Goal: Task Accomplishment & Management: Use online tool/utility

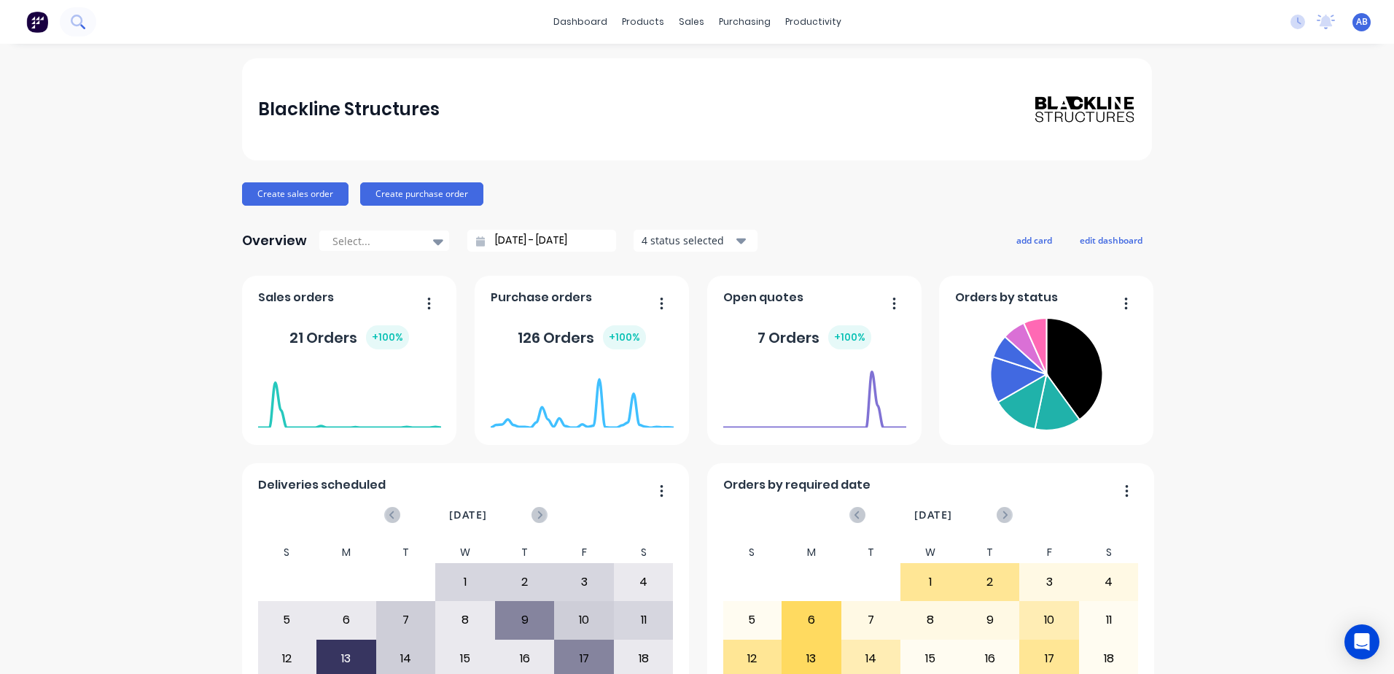
click at [85, 26] on icon at bounding box center [78, 22] width 14 height 14
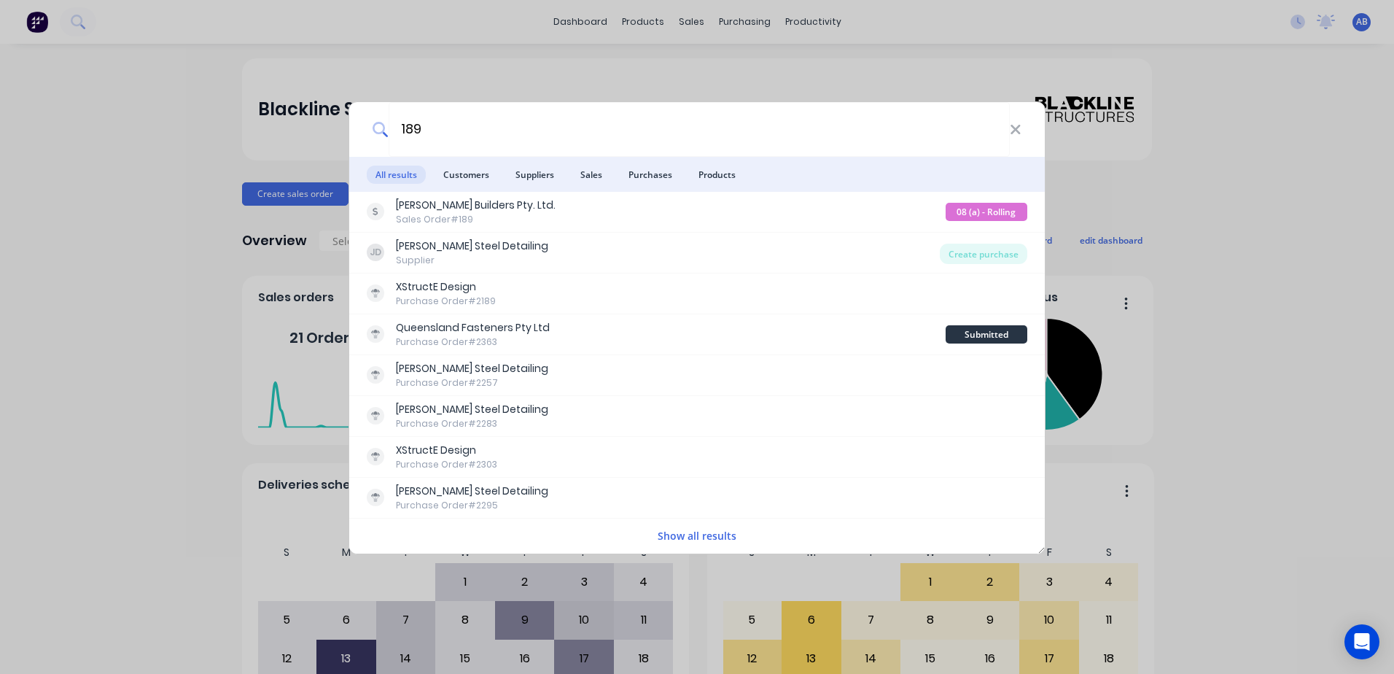
drag, startPoint x: 497, startPoint y: 128, endPoint x: 326, endPoint y: 112, distance: 172.1
click at [326, 112] on div "189 All results Customers Suppliers Sales Purchases Products [PERSON_NAME] Buil…" at bounding box center [697, 337] width 1394 height 674
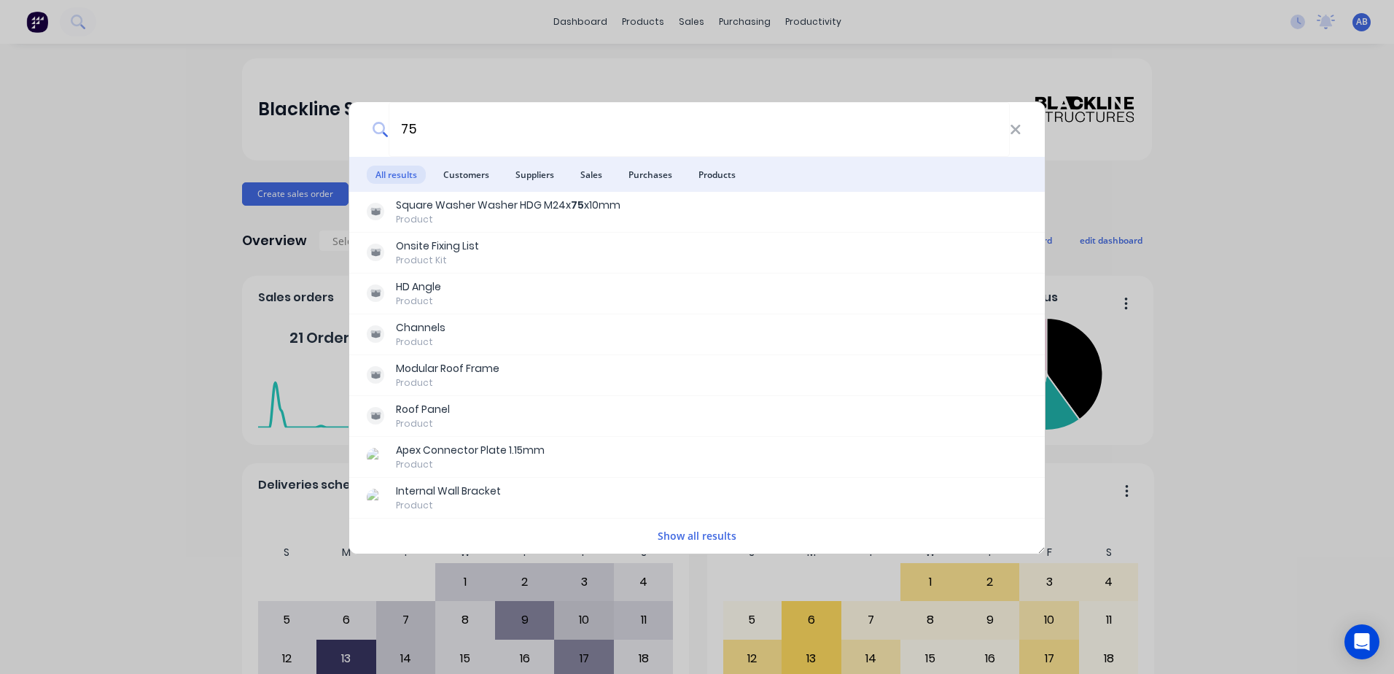
drag, startPoint x: 428, startPoint y: 132, endPoint x: 354, endPoint y: 119, distance: 74.8
click at [354, 119] on div "75" at bounding box center [696, 129] width 695 height 55
type input "189"
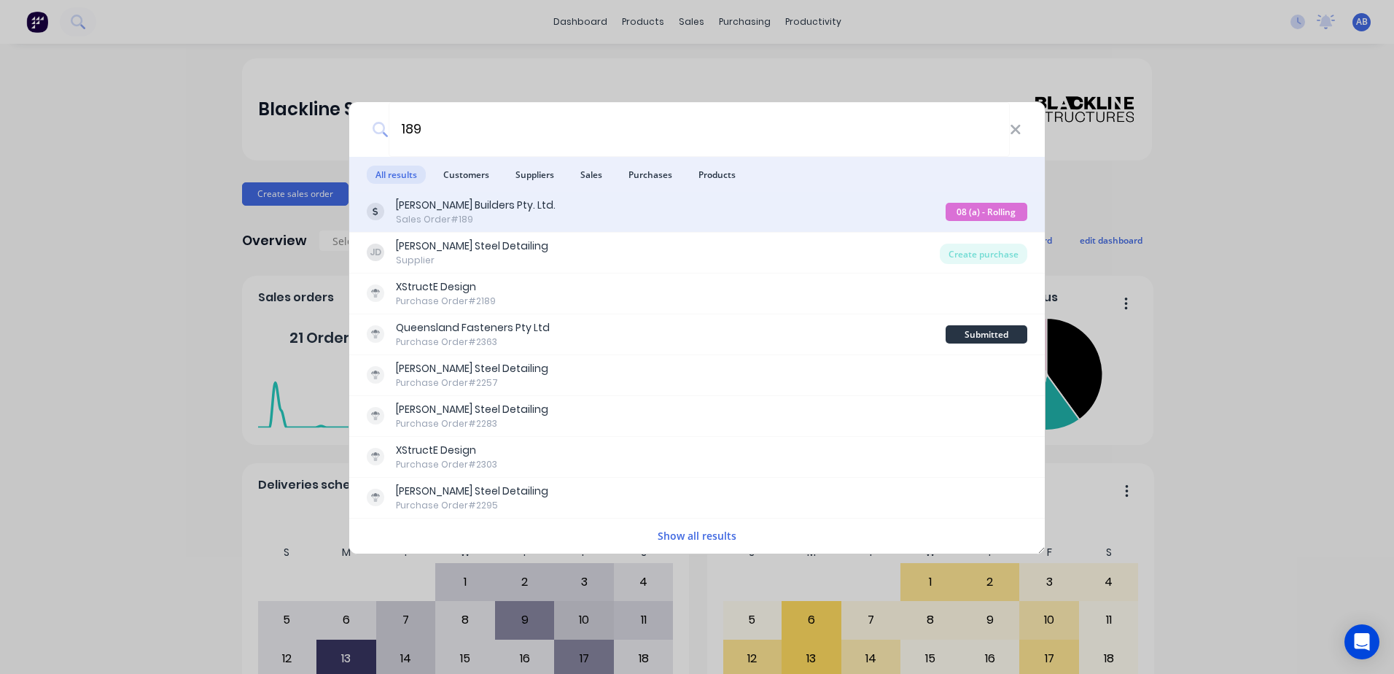
click at [428, 222] on div "Sales Order #189" at bounding box center [476, 219] width 160 height 13
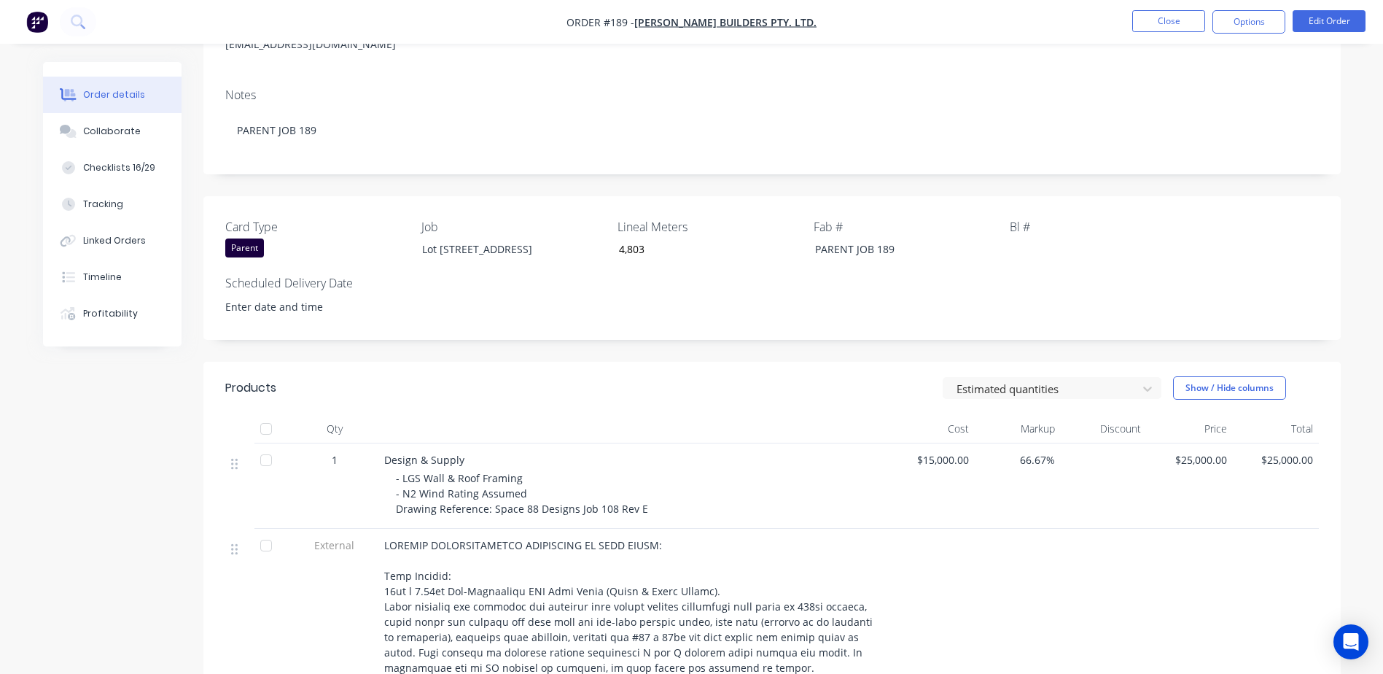
scroll to position [365, 0]
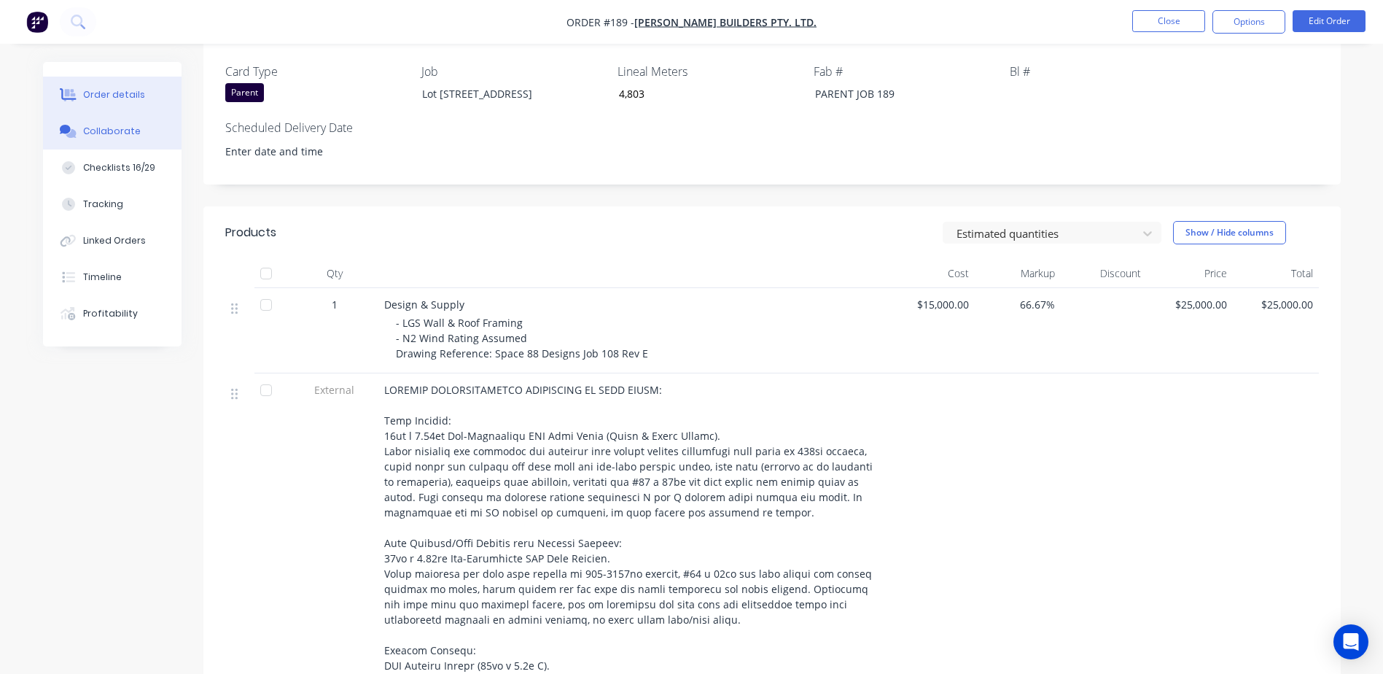
click at [124, 135] on div "Collaborate" at bounding box center [112, 131] width 58 height 13
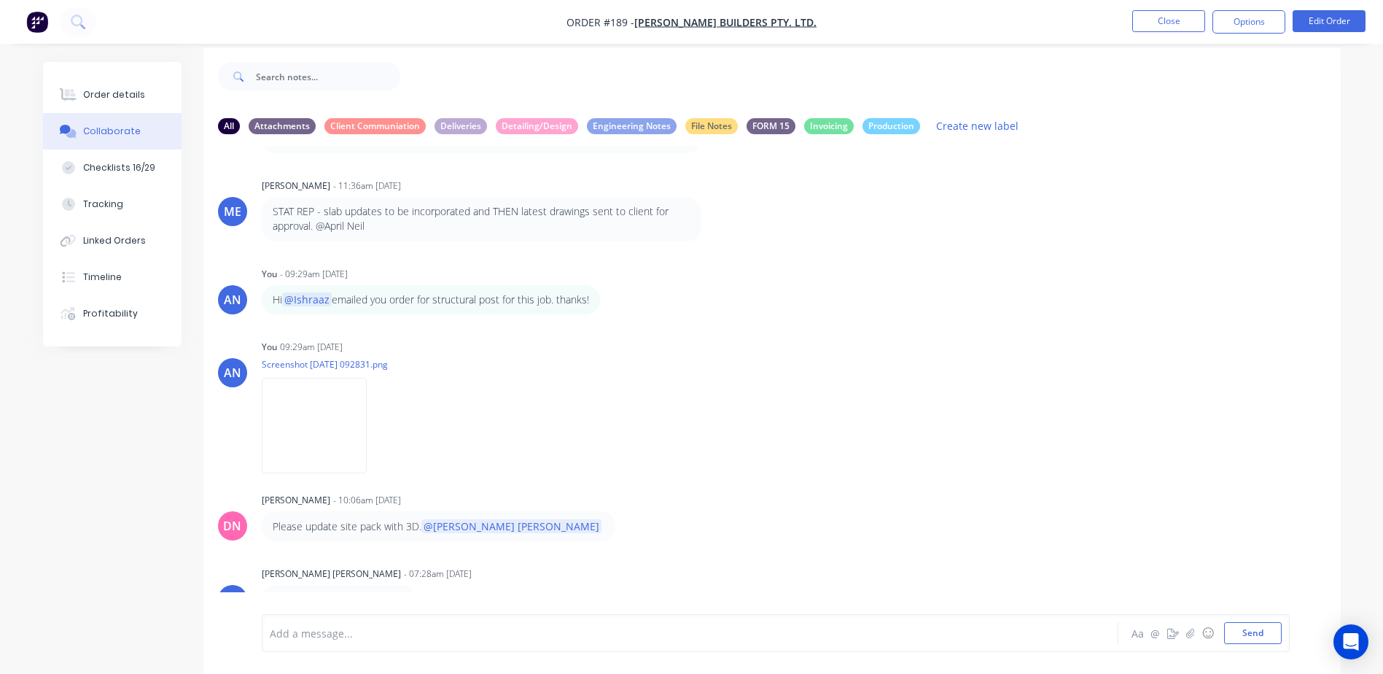
scroll to position [22, 0]
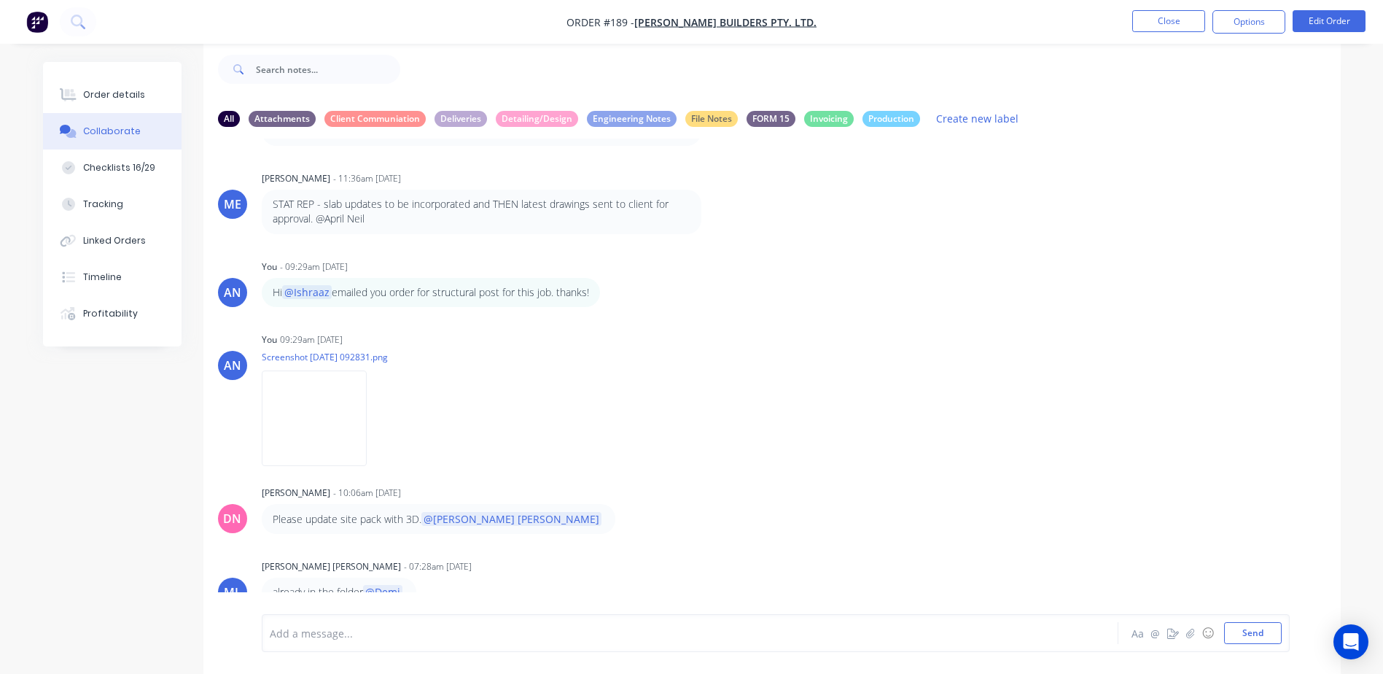
click at [338, 646] on div "Add a message... Aa @ ☺ Send" at bounding box center [776, 633] width 1028 height 38
drag, startPoint x: 477, startPoint y: 635, endPoint x: 483, endPoint y: 615, distance: 20.7
click at [478, 636] on div at bounding box center [649, 633] width 758 height 15
click at [1153, 28] on button "Close" at bounding box center [1168, 21] width 73 height 22
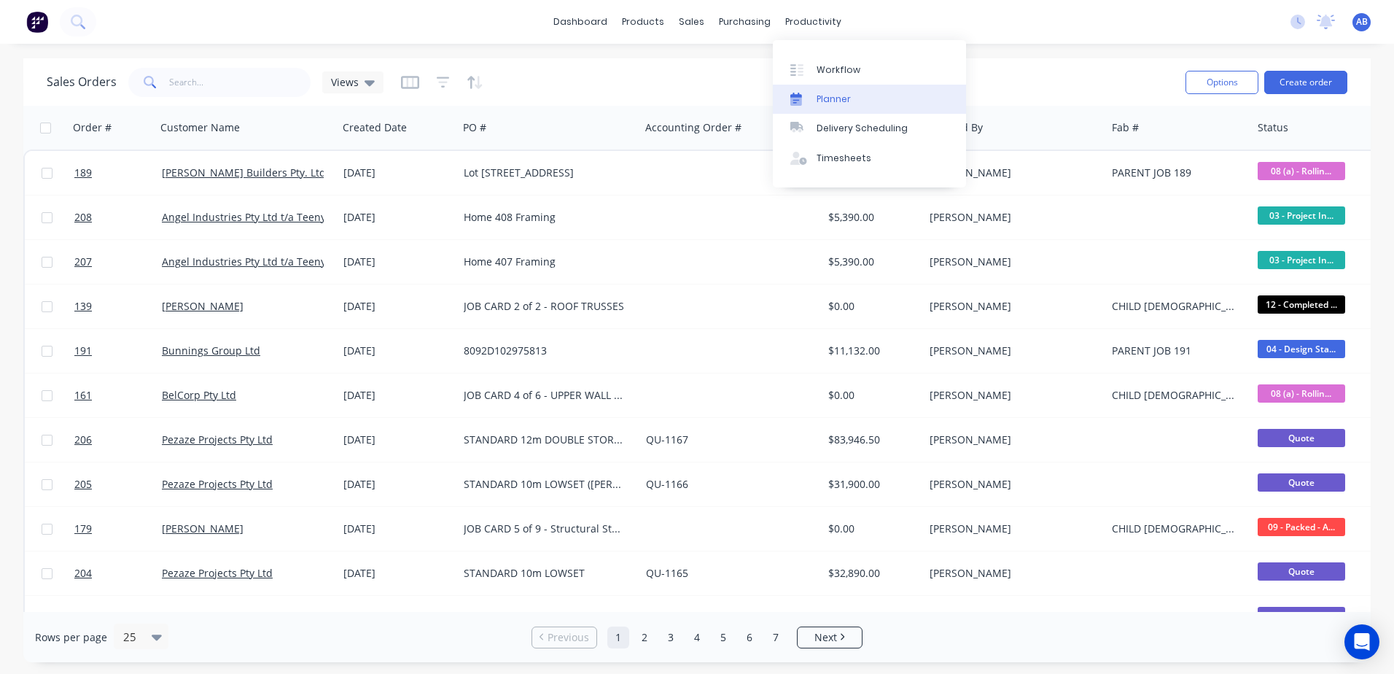
click at [815, 102] on link "Planner" at bounding box center [869, 99] width 193 height 29
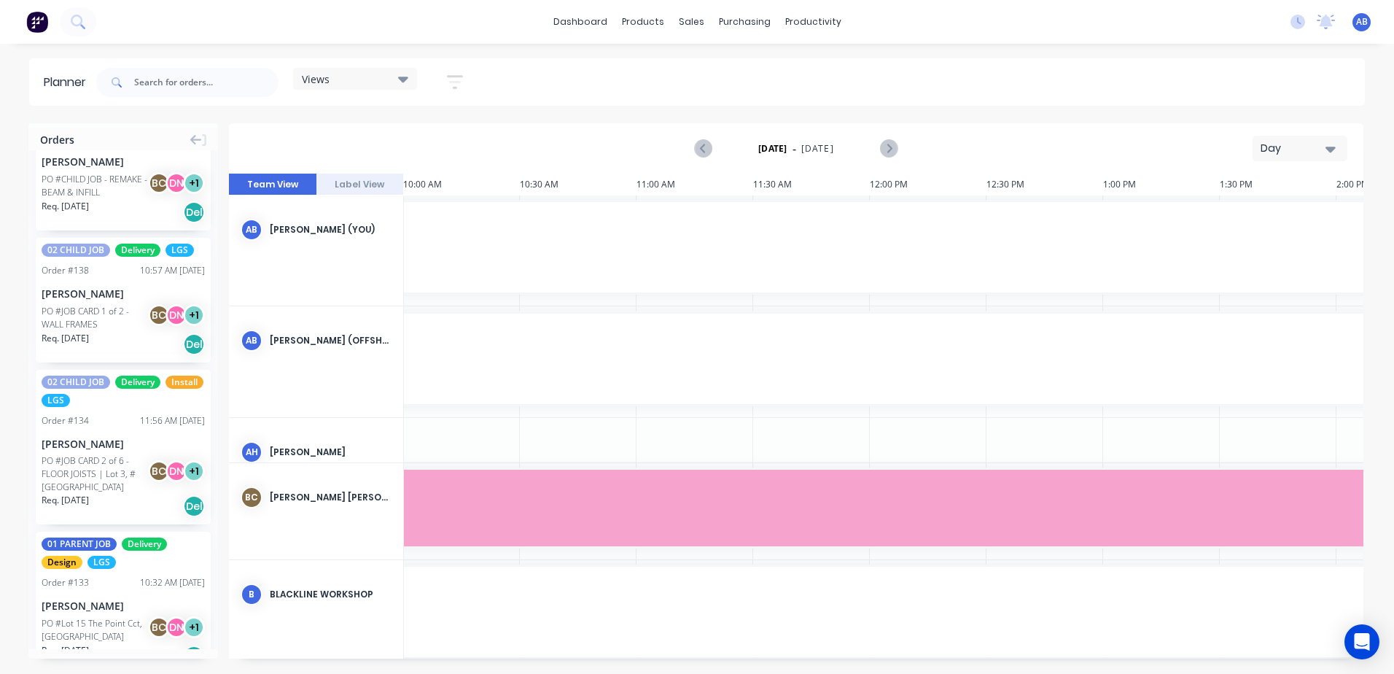
scroll to position [2746, 0]
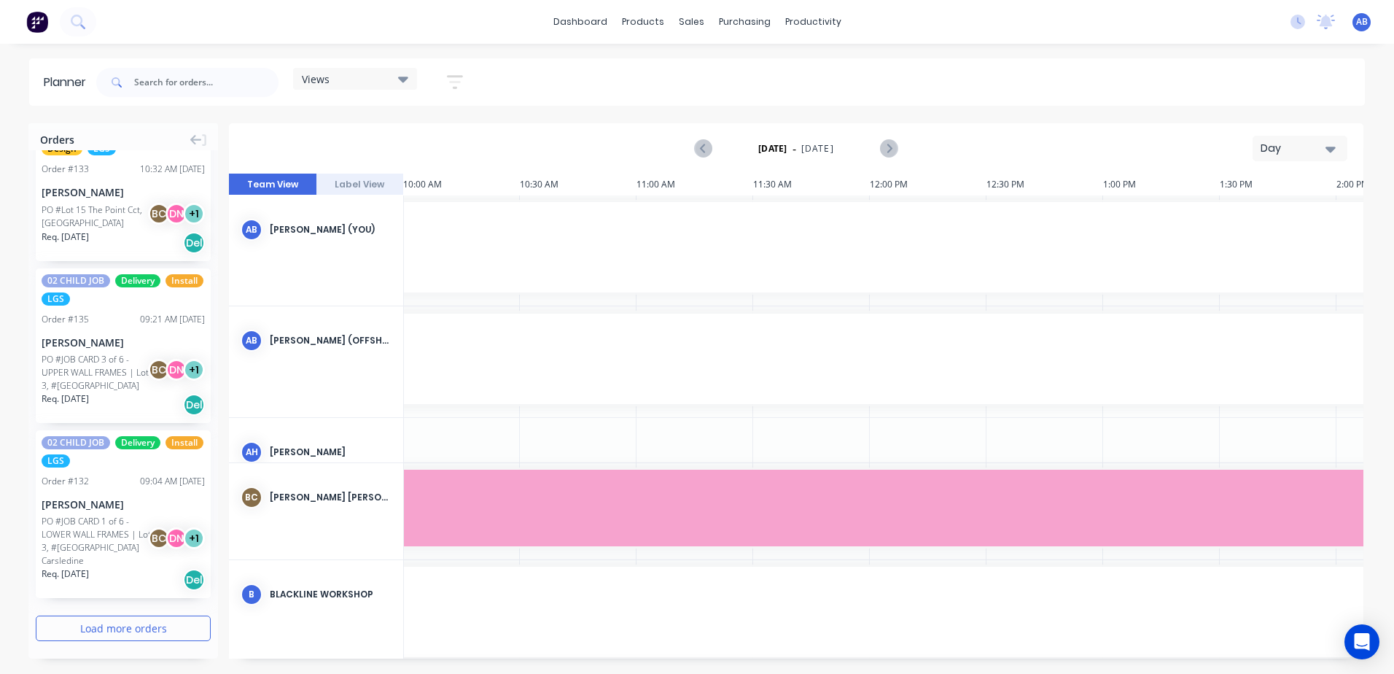
click at [130, 624] on button "Load more orders" at bounding box center [123, 628] width 175 height 26
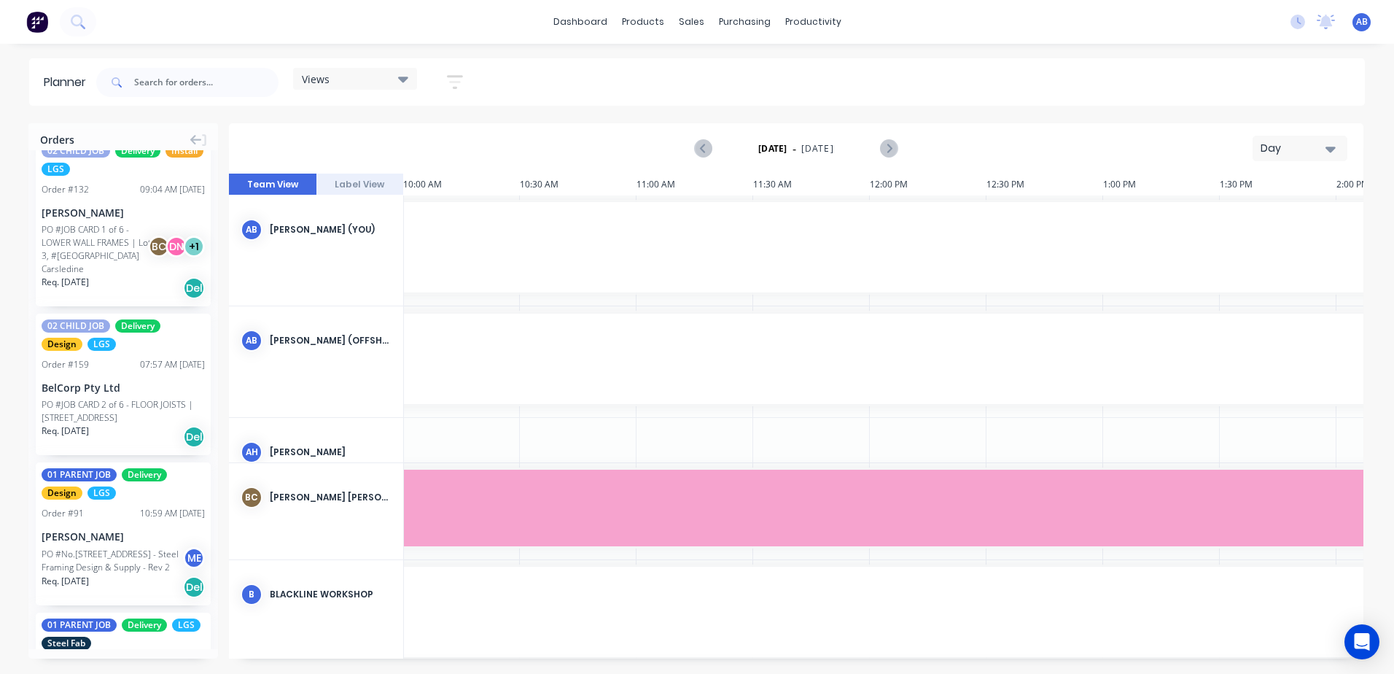
scroll to position [3329, 0]
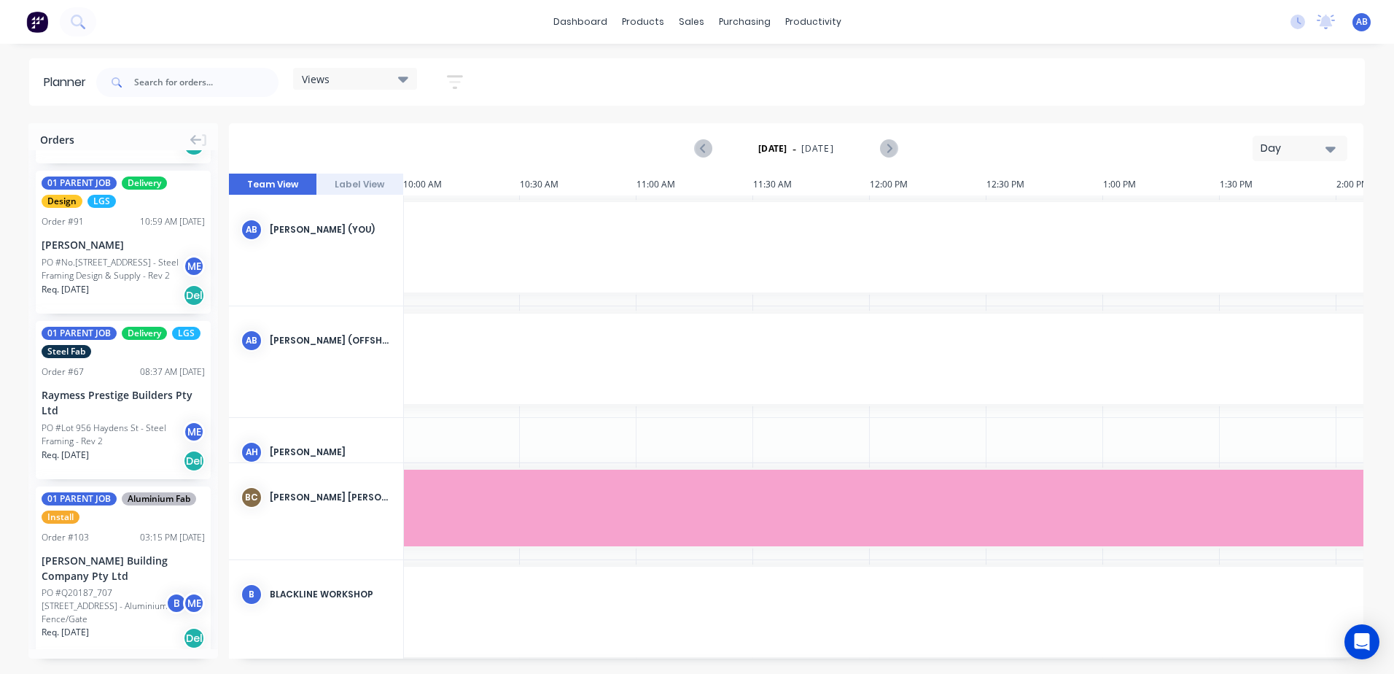
click at [131, 82] on span at bounding box center [115, 82] width 38 height 29
click at [155, 87] on input "text" at bounding box center [206, 82] width 144 height 29
type input "189"
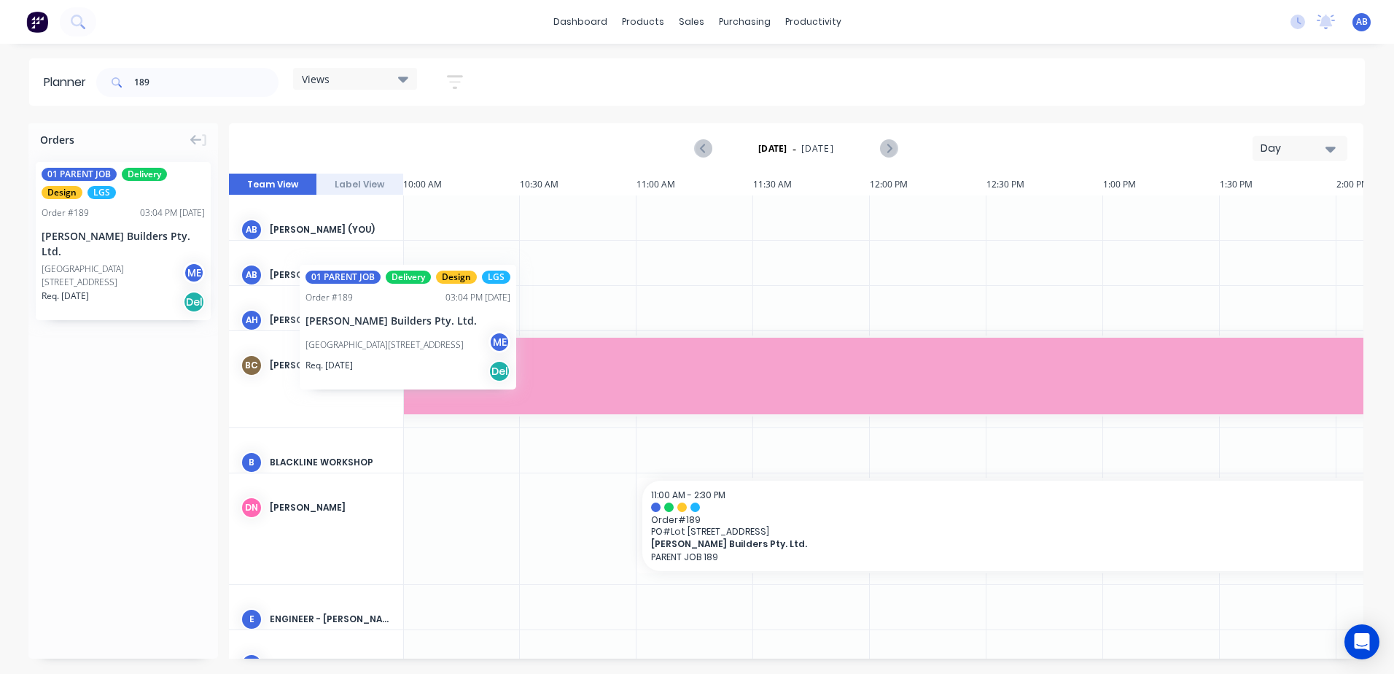
scroll to position [0, 930]
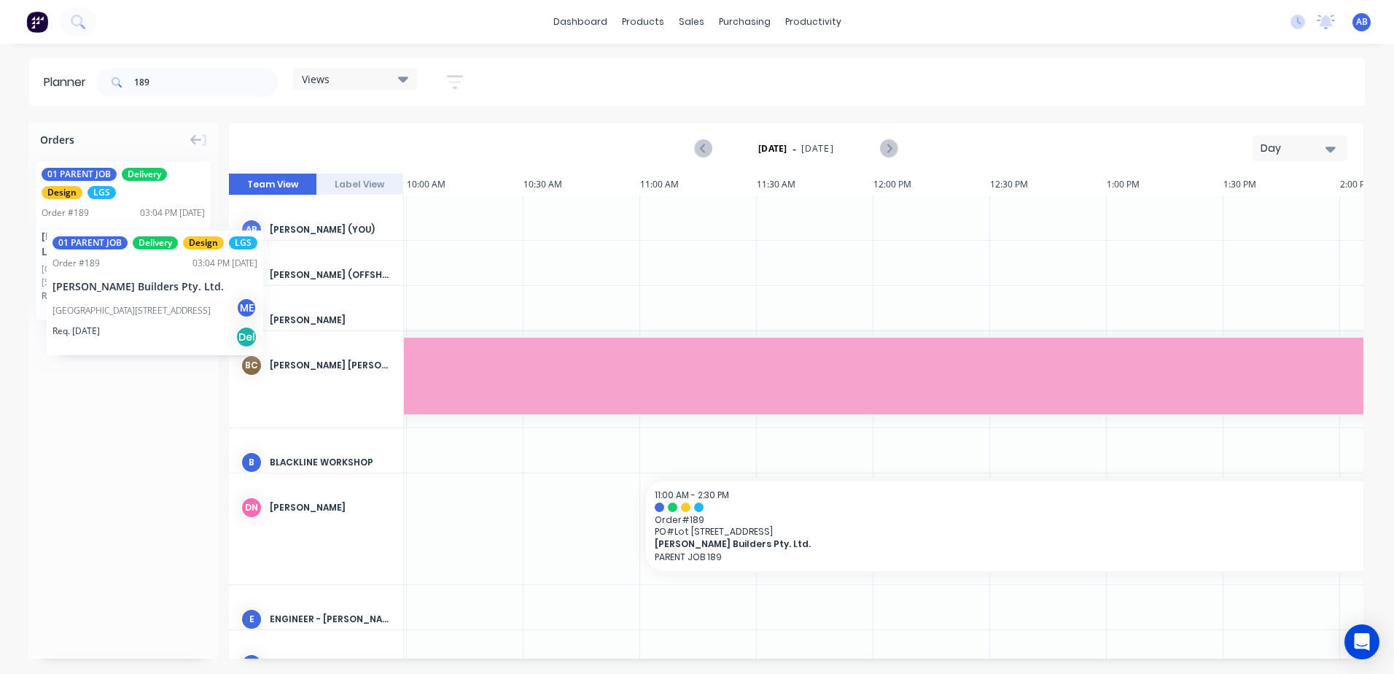
drag, startPoint x: 86, startPoint y: 239, endPoint x: 47, endPoint y: 219, distance: 44.0
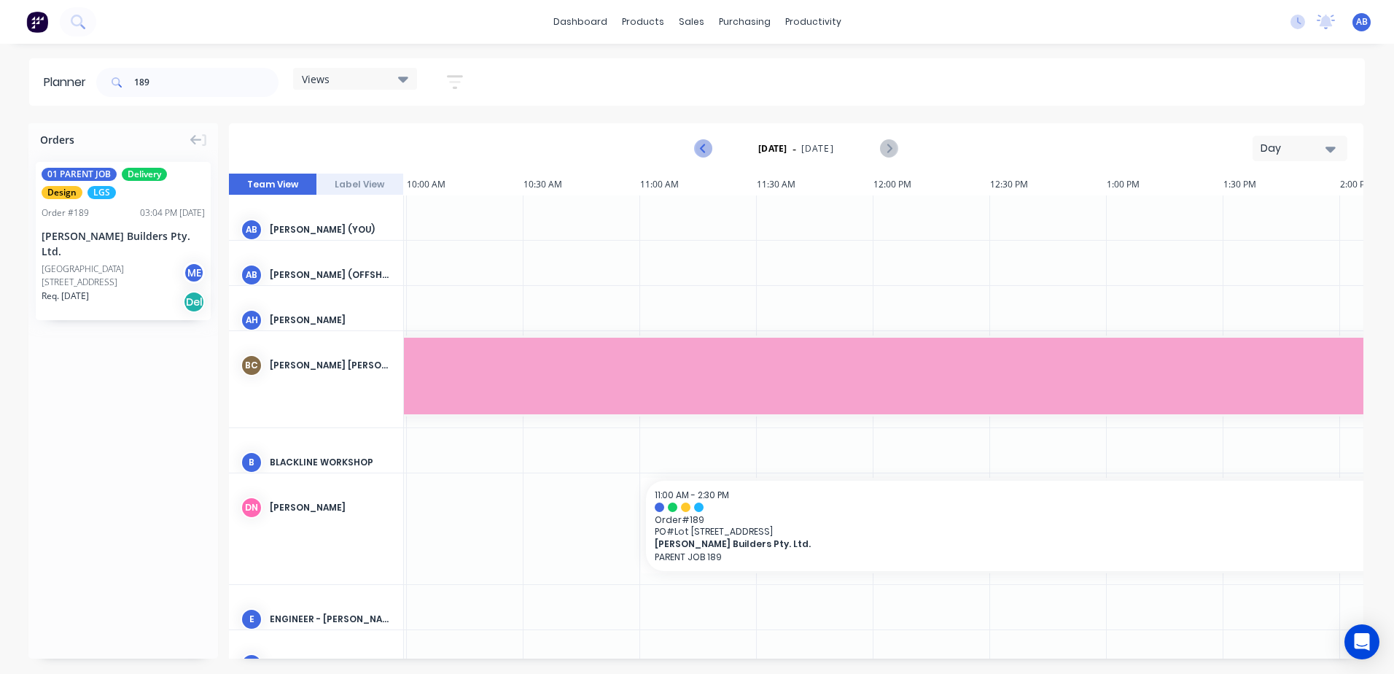
click at [706, 150] on icon "Previous page" at bounding box center [703, 148] width 17 height 17
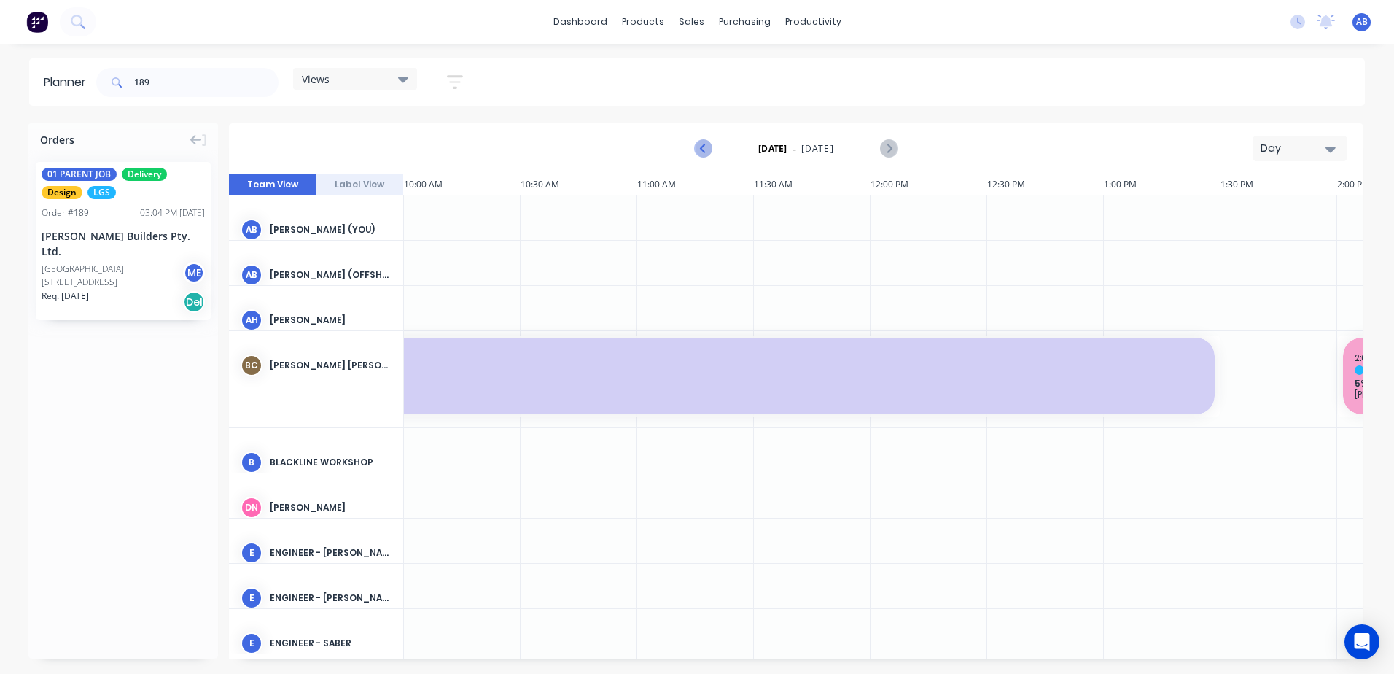
scroll to position [0, 934]
click at [706, 150] on icon "Previous page" at bounding box center [703, 148] width 17 height 17
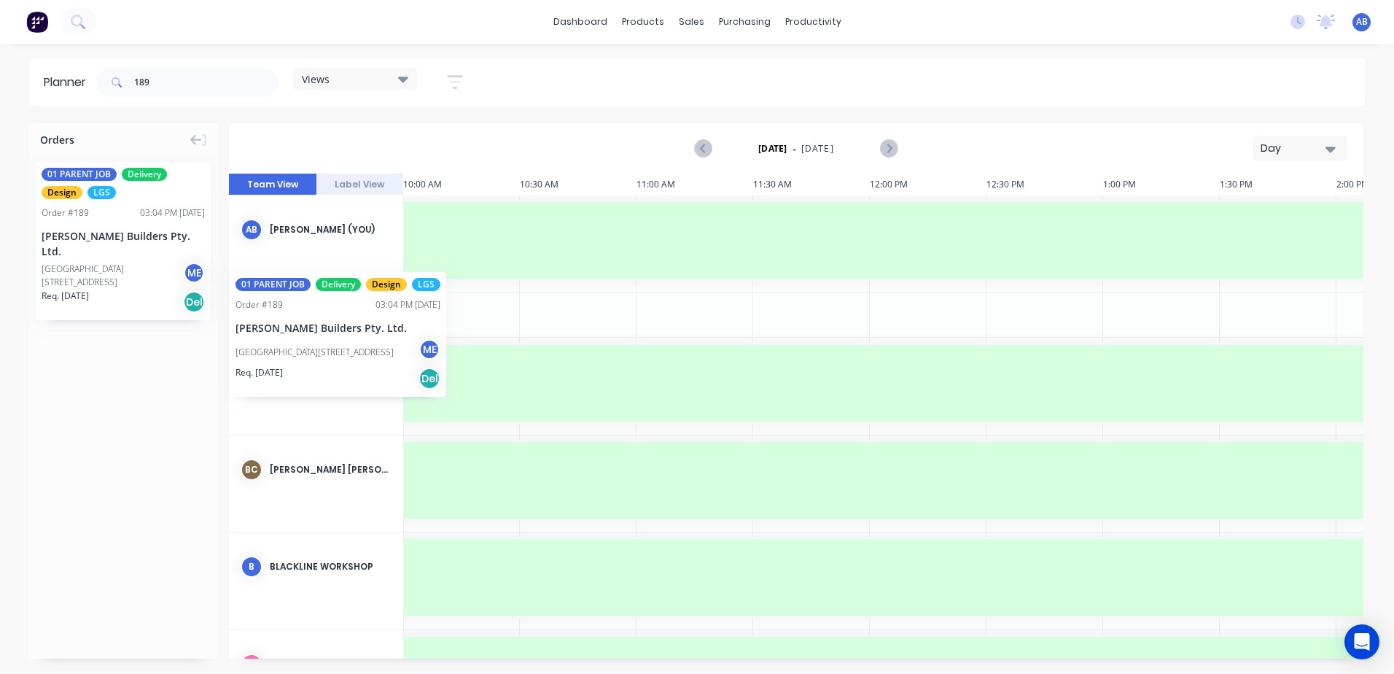
scroll to position [0, 930]
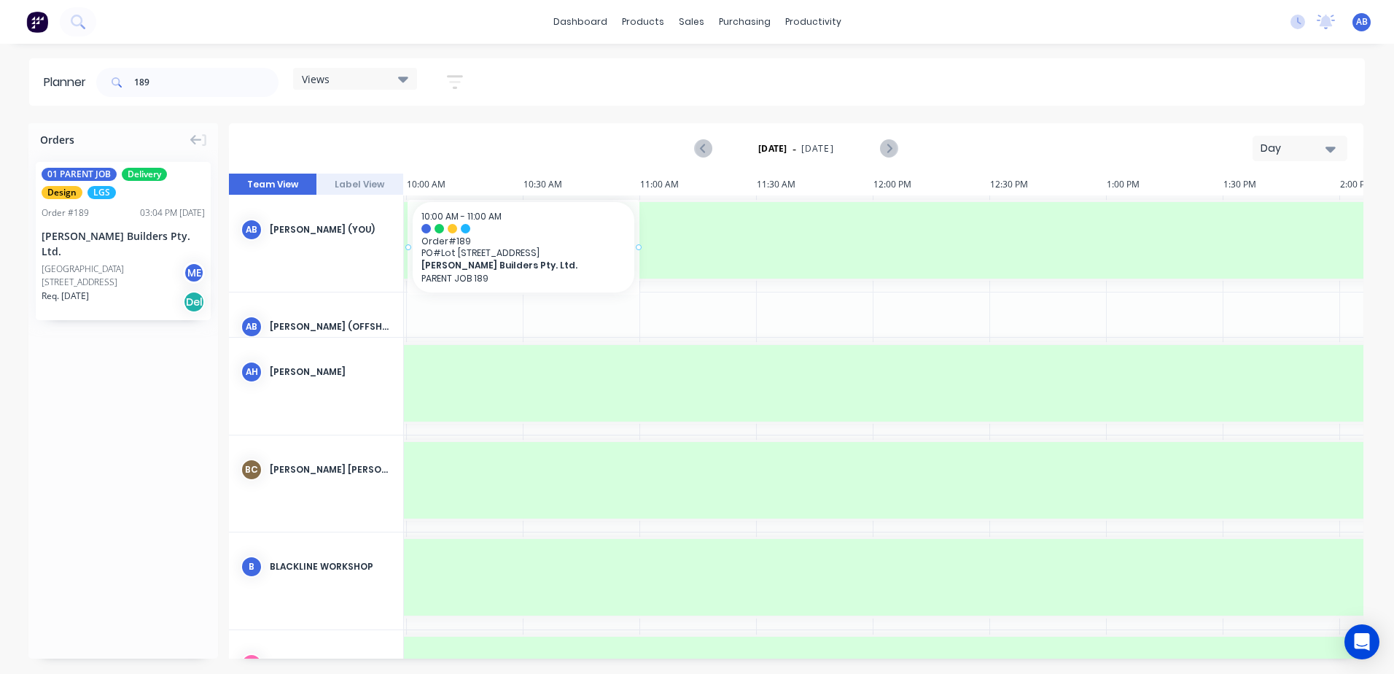
drag, startPoint x: 62, startPoint y: 254, endPoint x: 471, endPoint y: 225, distance: 410.0
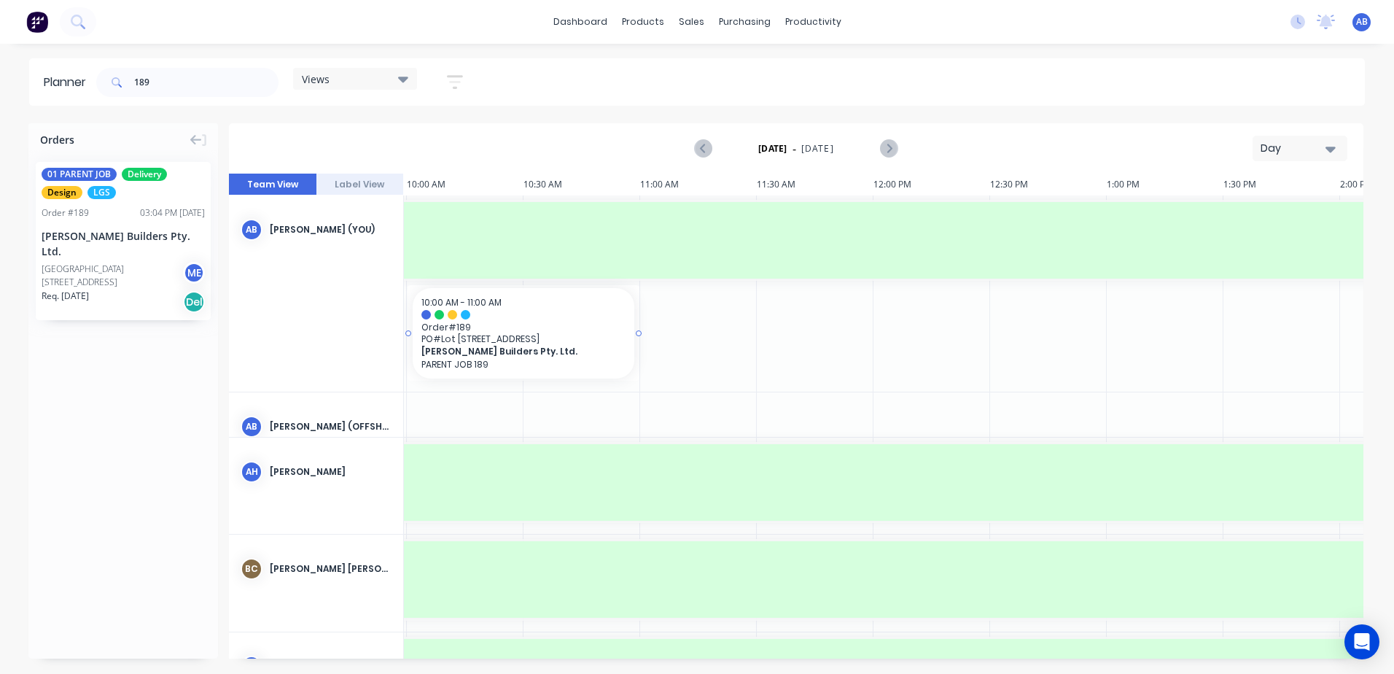
click at [637, 335] on div at bounding box center [638, 332] width 3 height 95
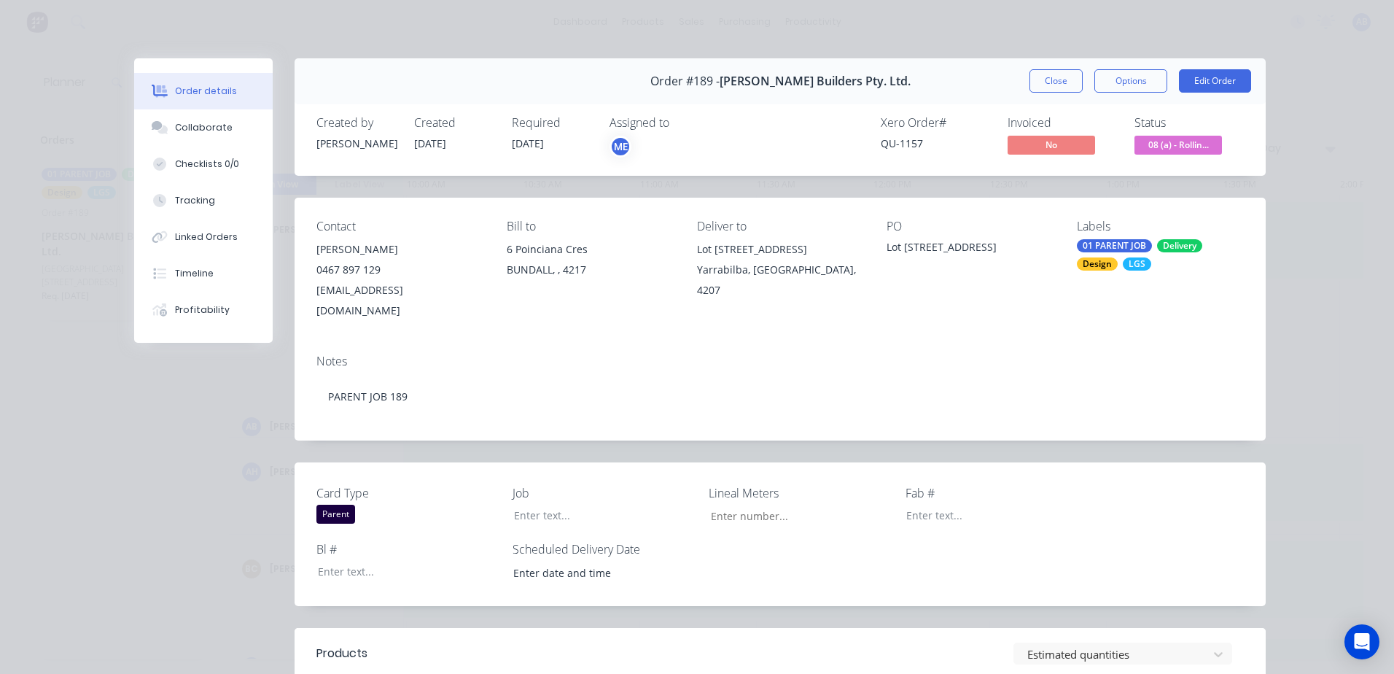
type input "4,803"
click at [1042, 85] on button "Close" at bounding box center [1055, 80] width 53 height 23
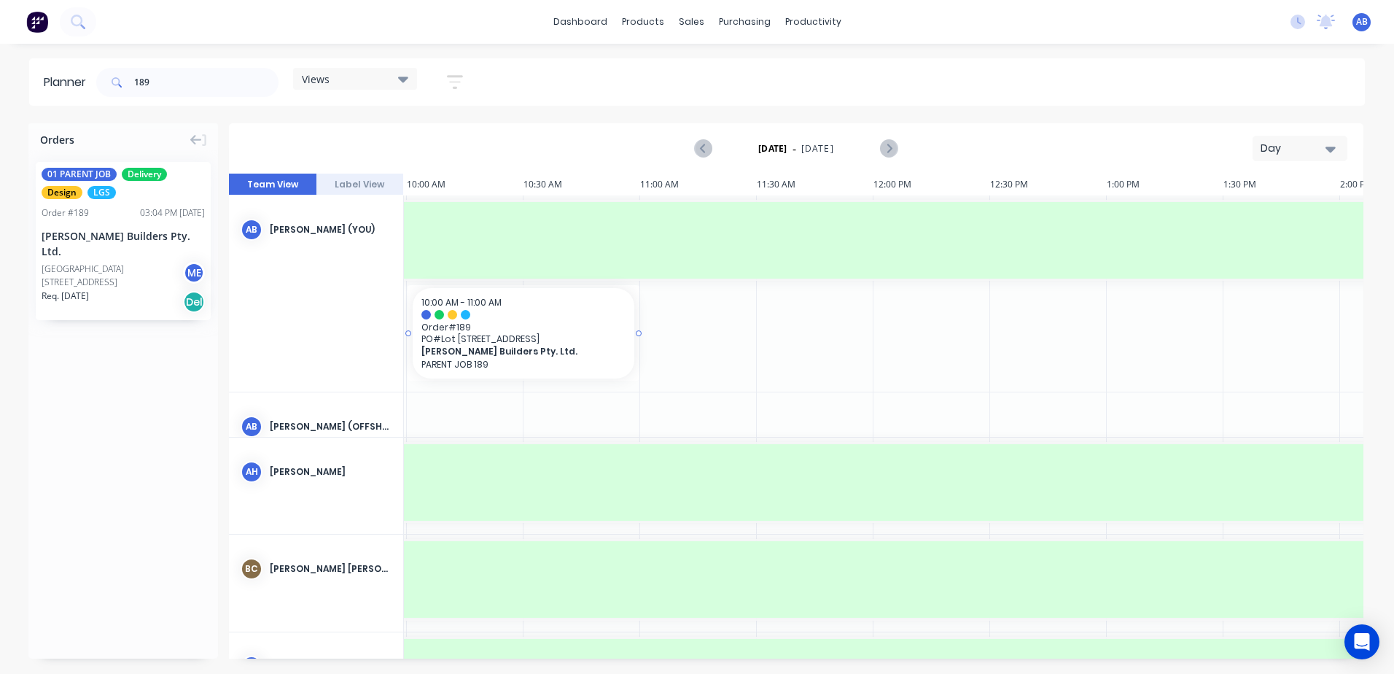
click at [490, 332] on span "Order # 189" at bounding box center [523, 327] width 204 height 11
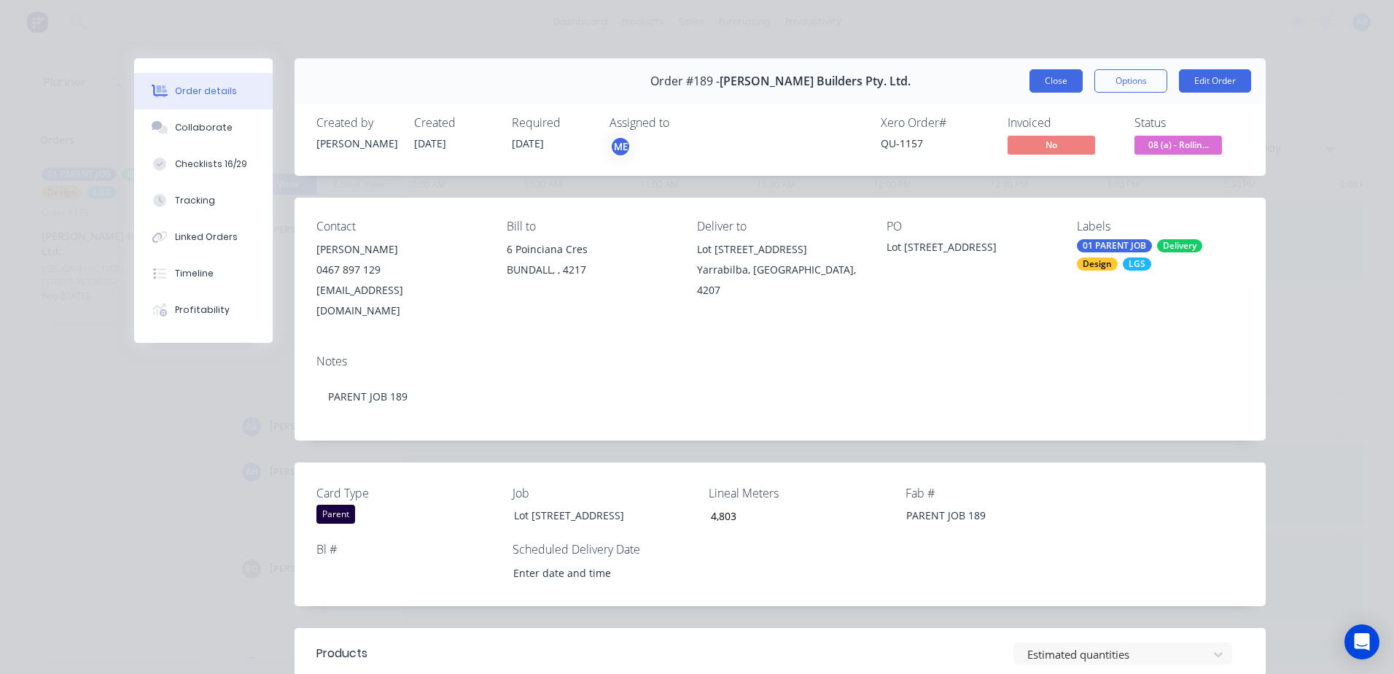
click at [1052, 79] on button "Close" at bounding box center [1055, 80] width 53 height 23
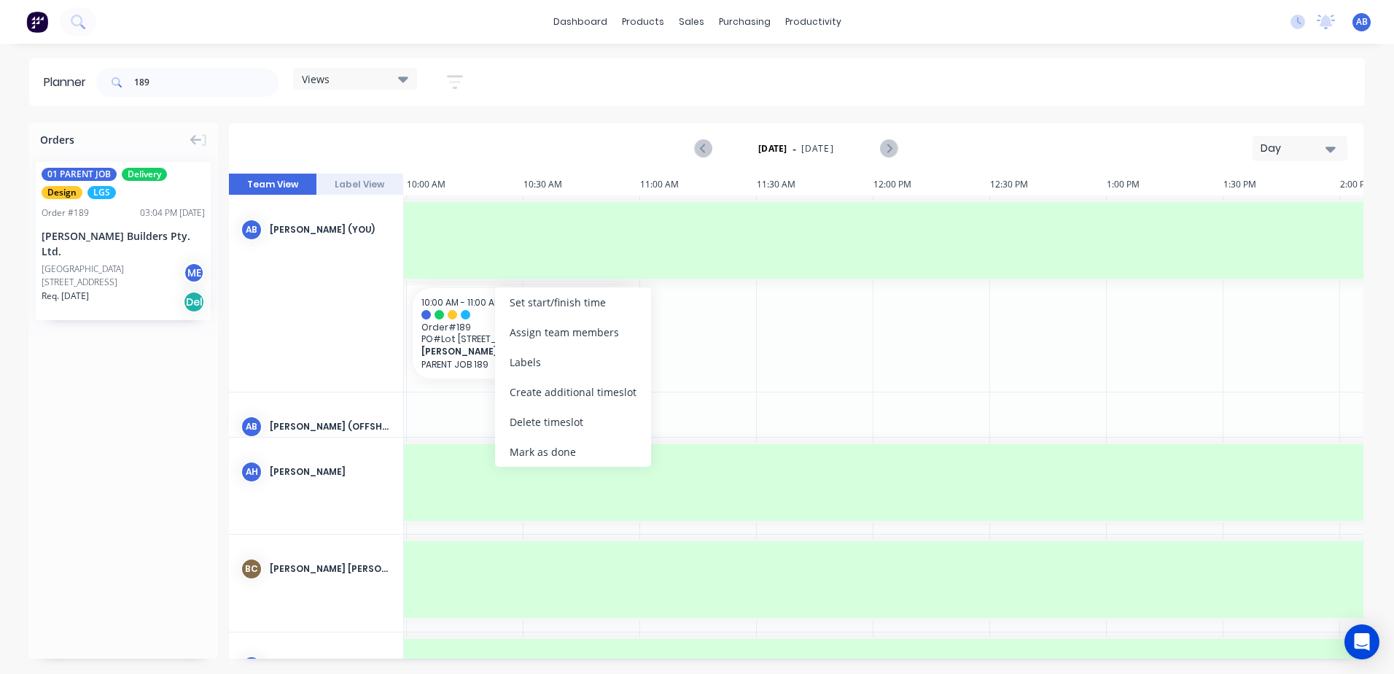
click at [515, 432] on div "Delete timeslot" at bounding box center [573, 422] width 156 height 30
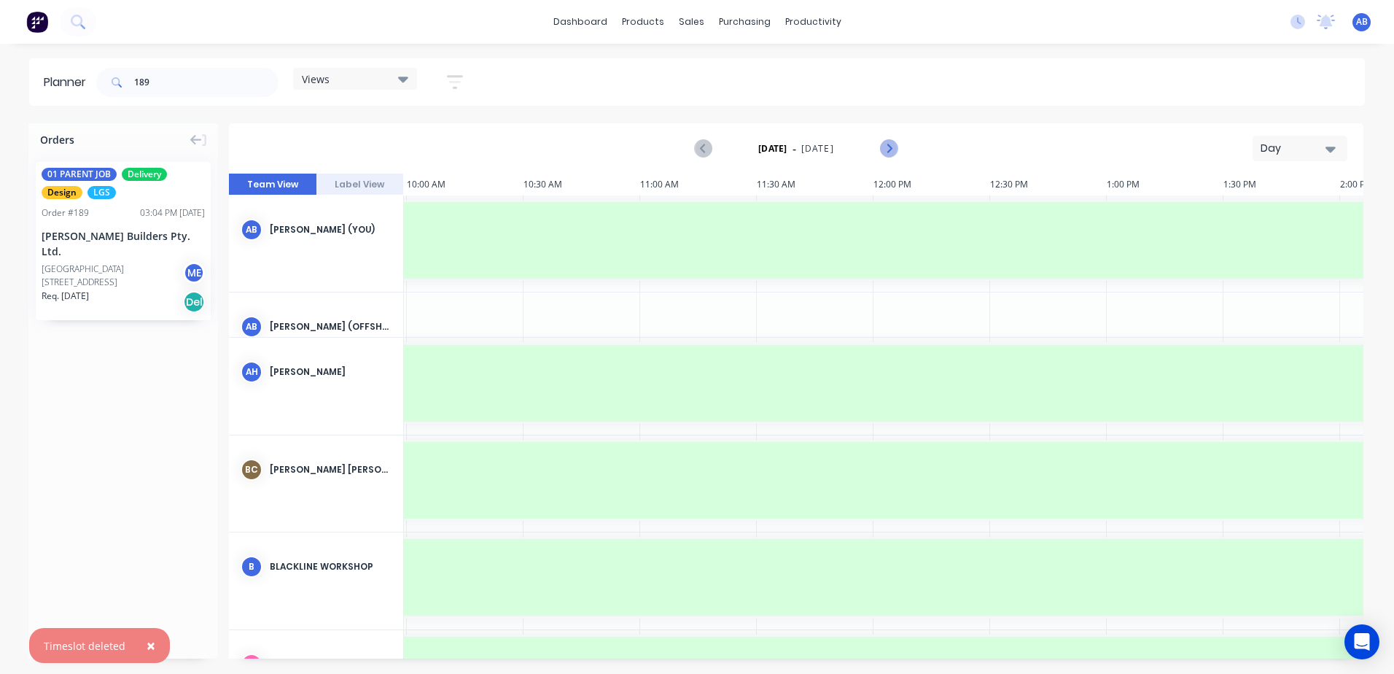
click at [890, 149] on icon "Next page" at bounding box center [888, 149] width 7 height 12
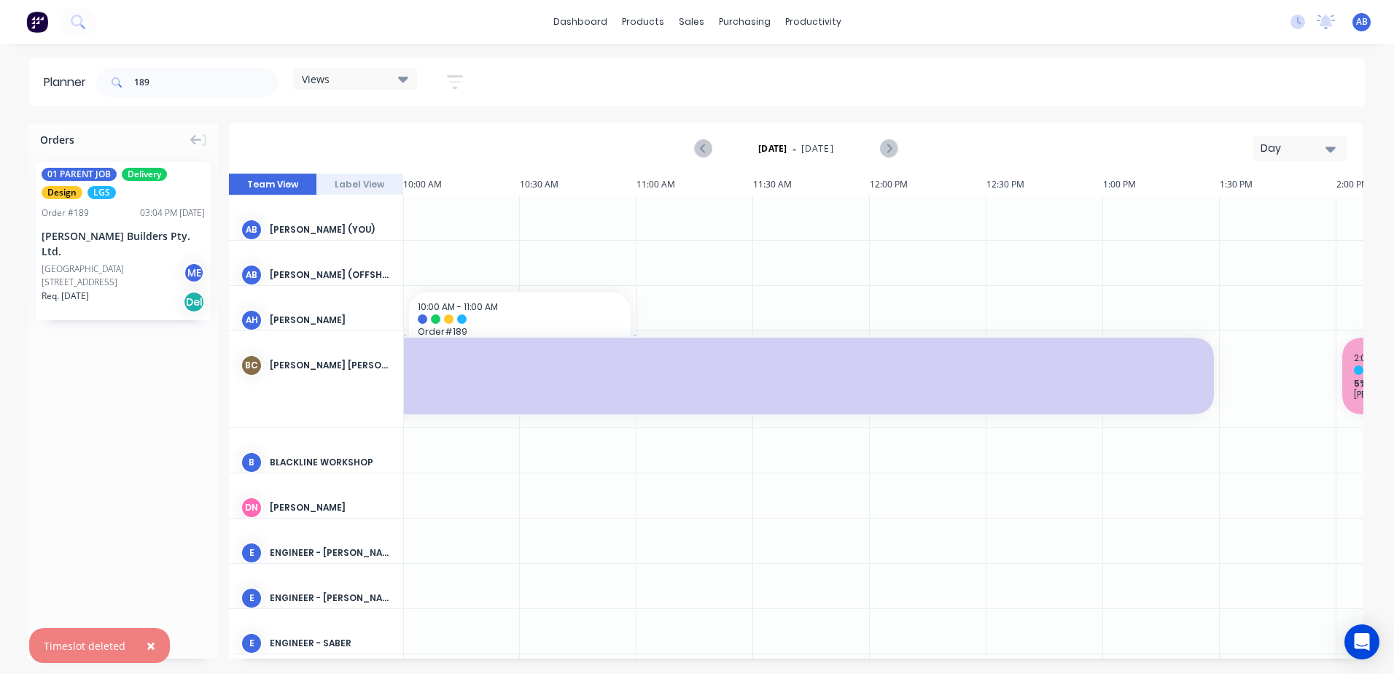
scroll to position [0, 923]
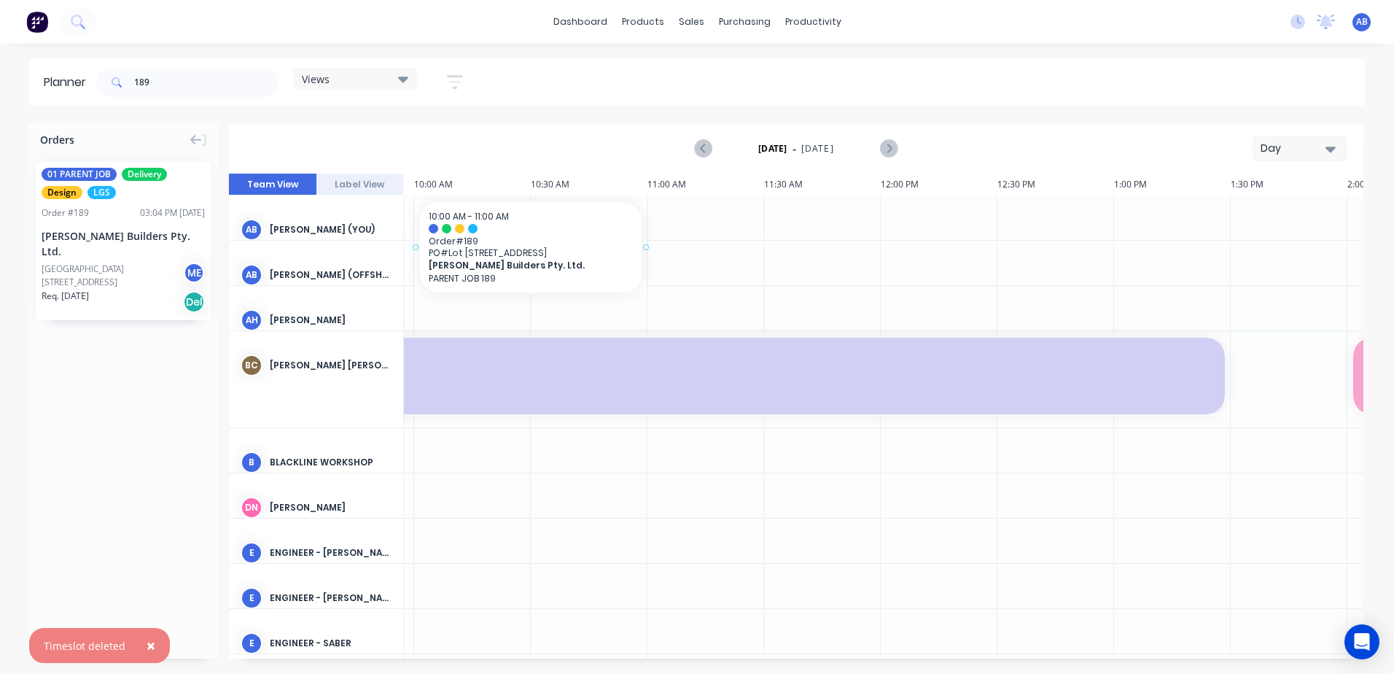
drag, startPoint x: 56, startPoint y: 253, endPoint x: 503, endPoint y: 221, distance: 448.0
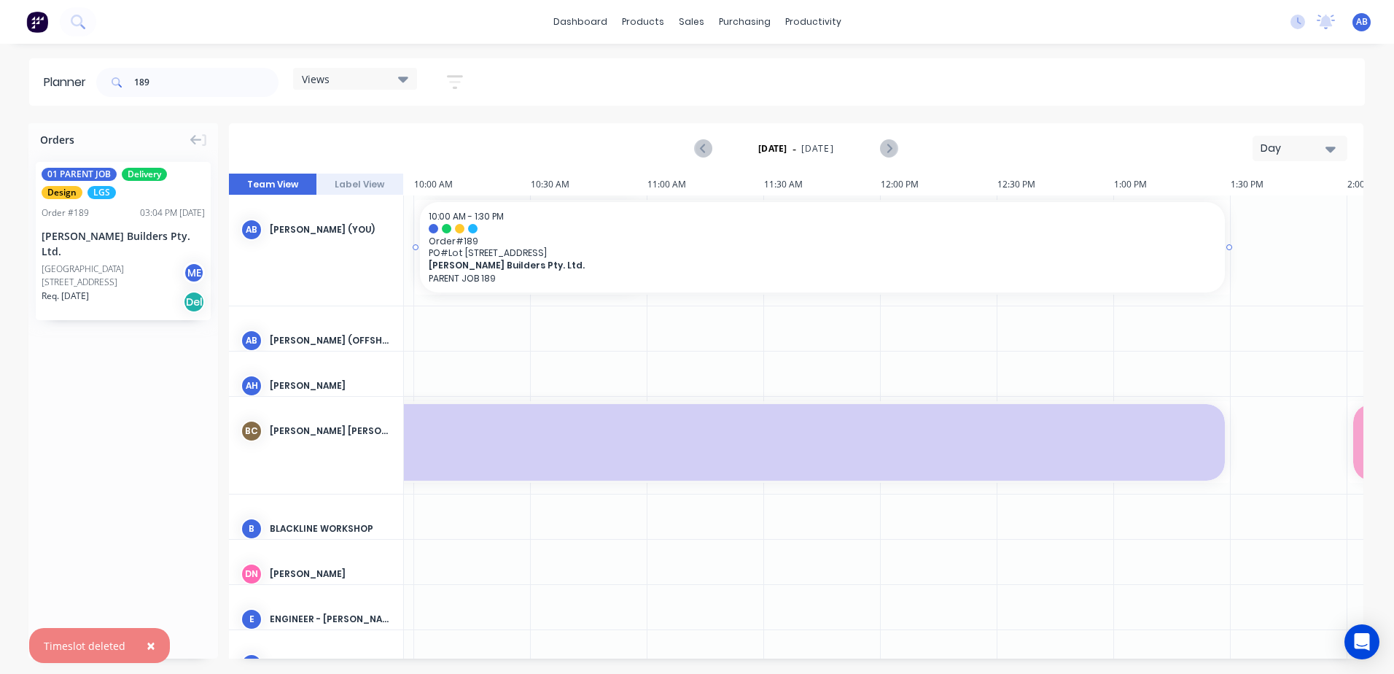
drag, startPoint x: 645, startPoint y: 243, endPoint x: 1219, endPoint y: 295, distance: 576.0
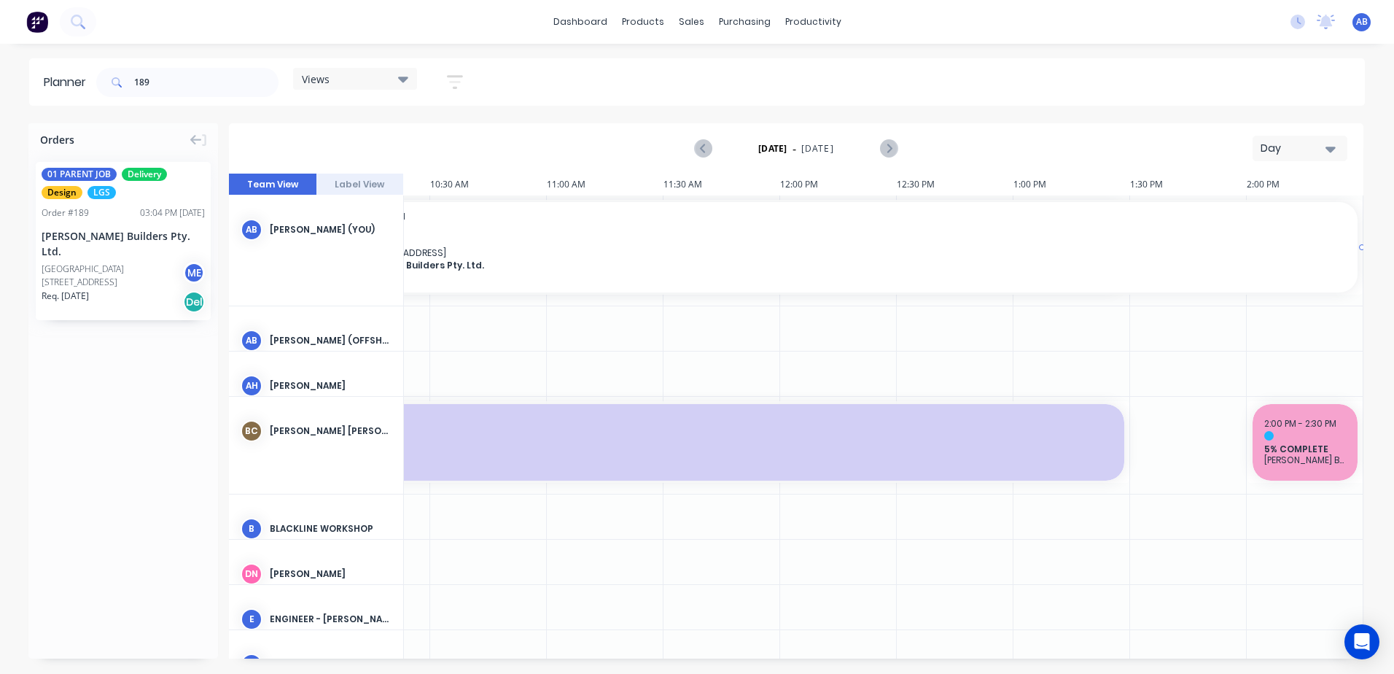
drag, startPoint x: 1122, startPoint y: 246, endPoint x: 1387, endPoint y: 273, distance: 266.7
click at [1387, 273] on div "Orders 01 PARENT JOB Delivery Design LGS Order # 189 03:04 PM [DATE] [PERSON_NA…" at bounding box center [697, 398] width 1394 height 550
drag, startPoint x: 1356, startPoint y: 244, endPoint x: 1396, endPoint y: 265, distance: 45.0
click at [1393, 265] on html "dashboard products sales purchasing productivity dashboard products Product Cat…" at bounding box center [697, 337] width 1394 height 674
click at [891, 147] on icon "Next page" at bounding box center [888, 148] width 17 height 17
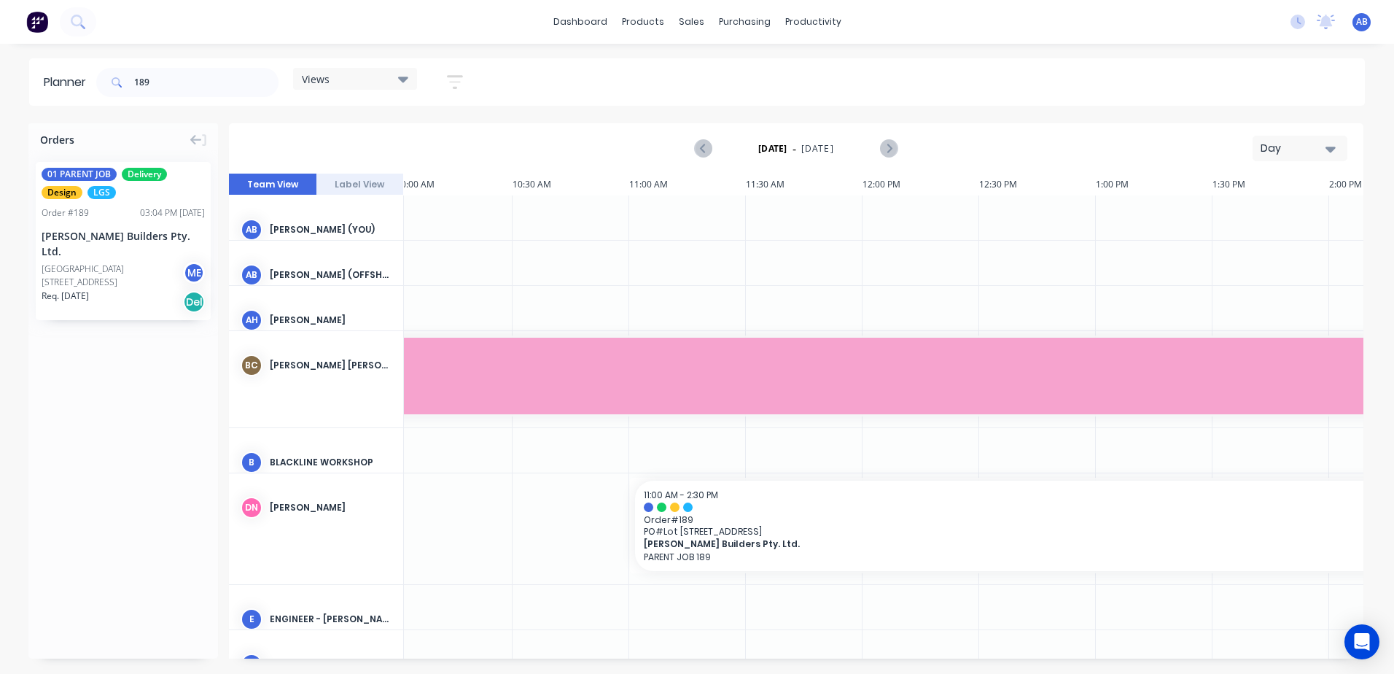
scroll to position [0, 934]
click at [50, 387] on div "Orders 01 PARENT JOB Delivery Design LGS Order # 189 03:04 PM [DATE] [PERSON_NA…" at bounding box center [123, 390] width 190 height 535
drag, startPoint x: 169, startPoint y: 82, endPoint x: 63, endPoint y: 69, distance: 106.4
click at [63, 69] on header "Planner 189 Views Save new view None (Default) edit DESIGN TEAM (INTERNAL) edit…" at bounding box center [697, 81] width 1336 height 47
type input "75"
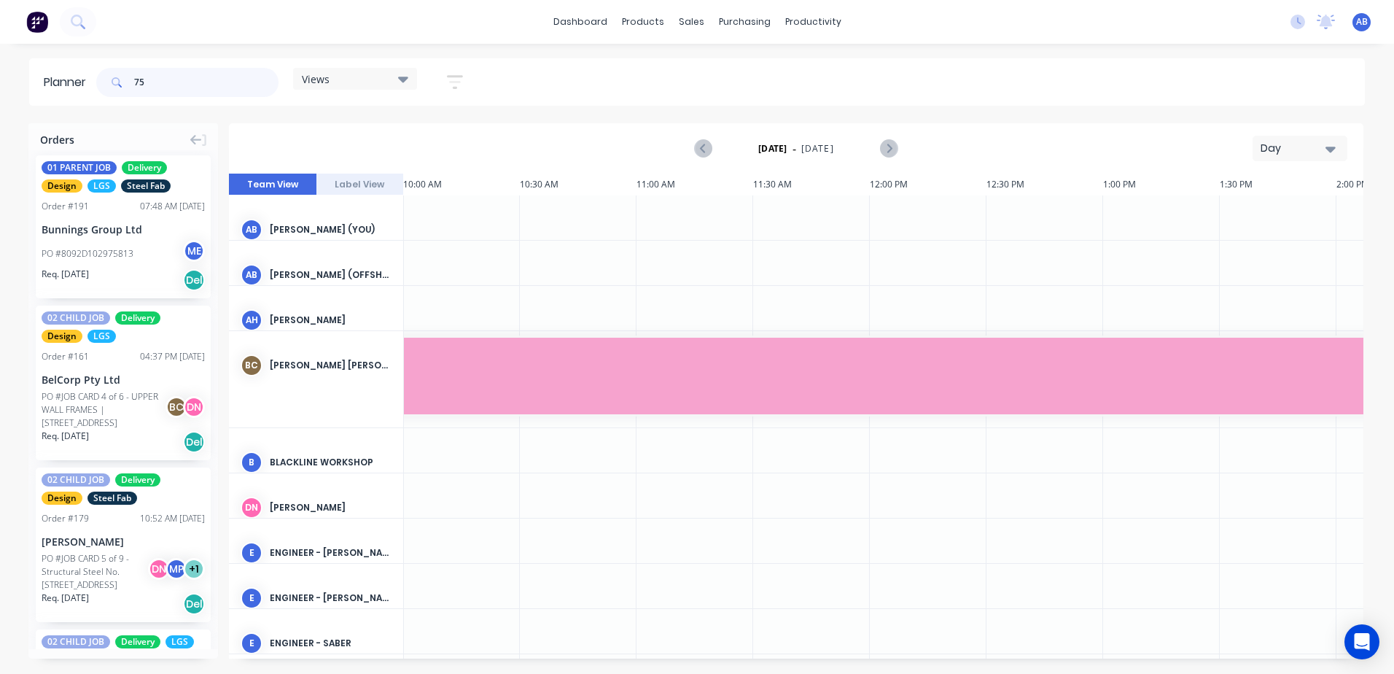
scroll to position [0, 0]
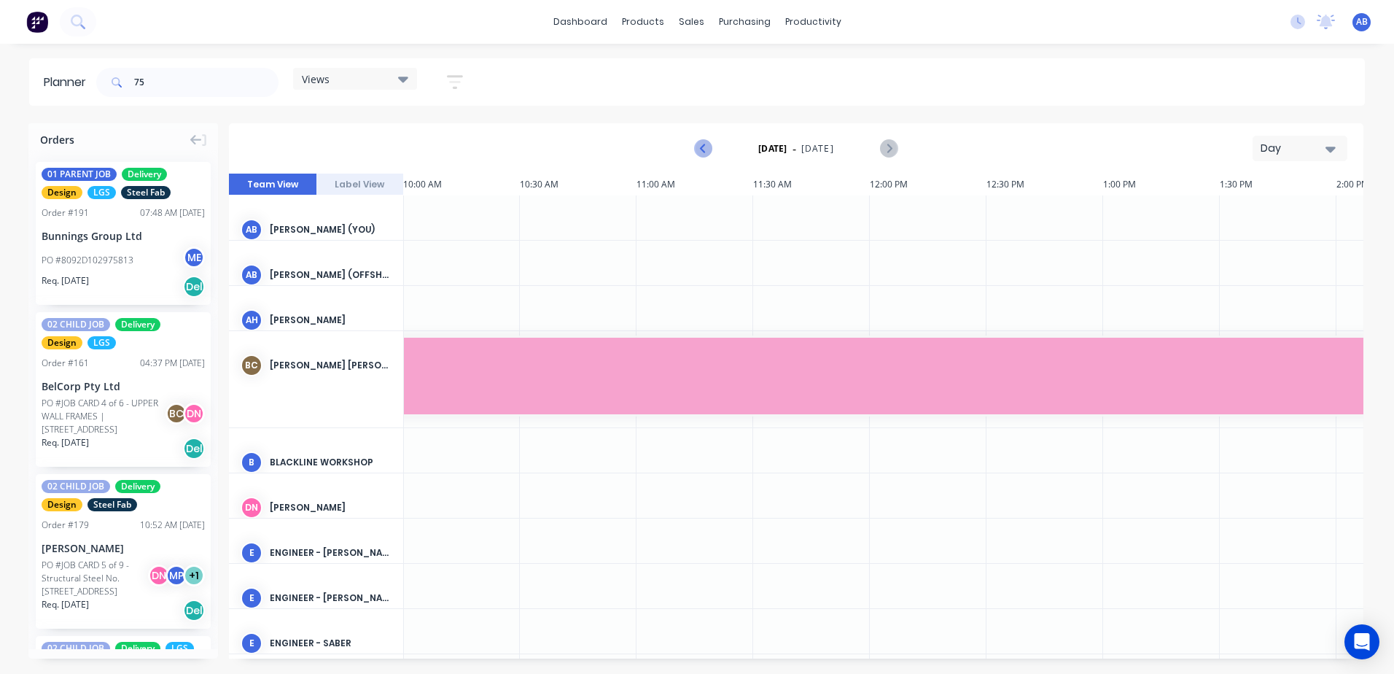
click at [708, 142] on icon "Previous page" at bounding box center [703, 148] width 17 height 17
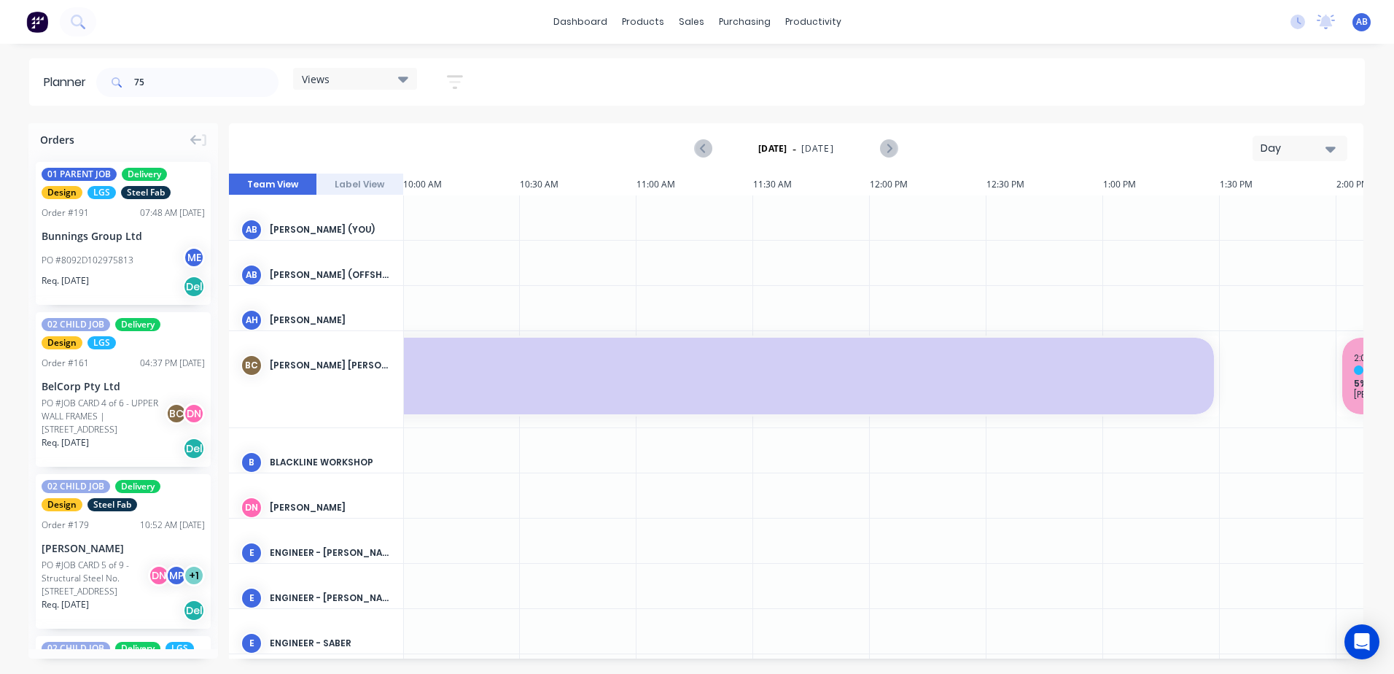
click at [448, 216] on div at bounding box center [461, 217] width 117 height 44
click at [365, 228] on div "[PERSON_NAME] (You)" at bounding box center [331, 229] width 122 height 13
click at [1338, 204] on div at bounding box center [1394, 217] width 117 height 44
drag, startPoint x: 171, startPoint y: 79, endPoint x: 96, endPoint y: 86, distance: 75.4
click at [96, 86] on div "75 Views Save new view None (Default) edit DESIGN TEAM (INTERNAL) edit ENGINEER…" at bounding box center [285, 83] width 385 height 44
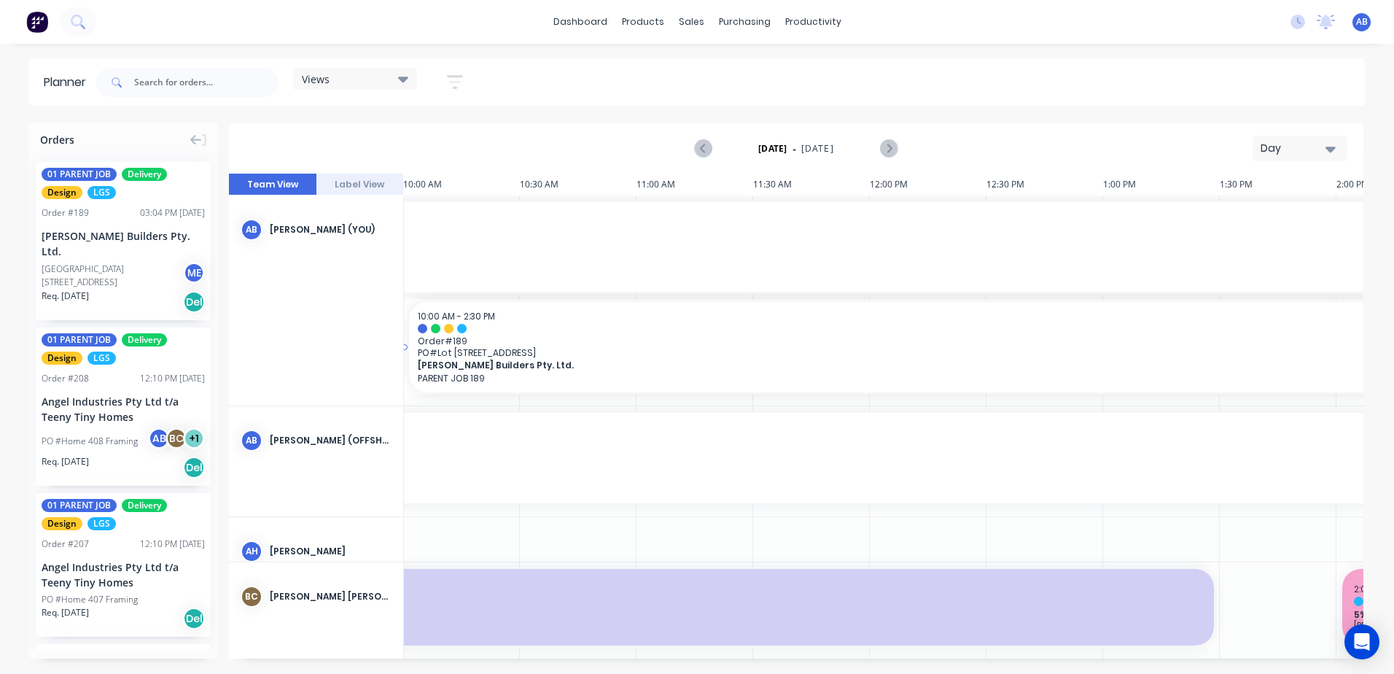
drag, startPoint x: 458, startPoint y: 344, endPoint x: 480, endPoint y: 250, distance: 96.6
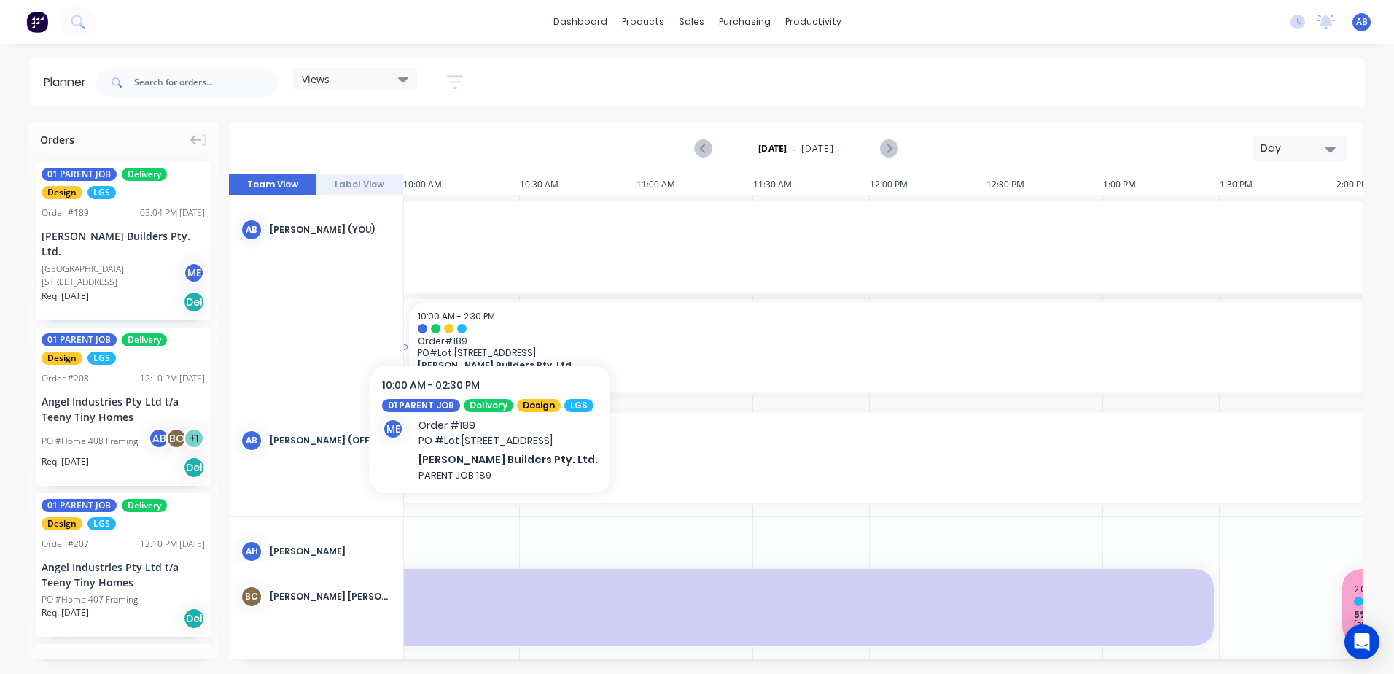
drag, startPoint x: 483, startPoint y: 337, endPoint x: 486, endPoint y: 225, distance: 111.6
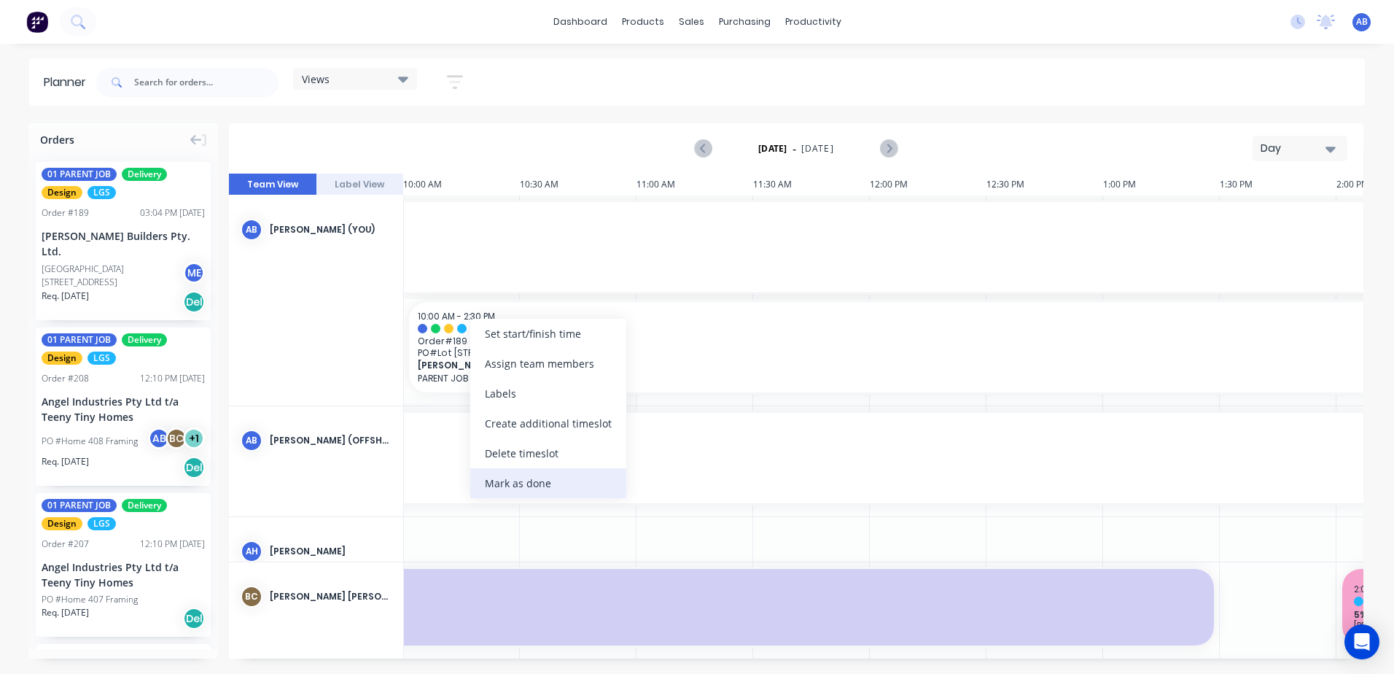
click at [507, 488] on div "Mark as done" at bounding box center [548, 483] width 156 height 30
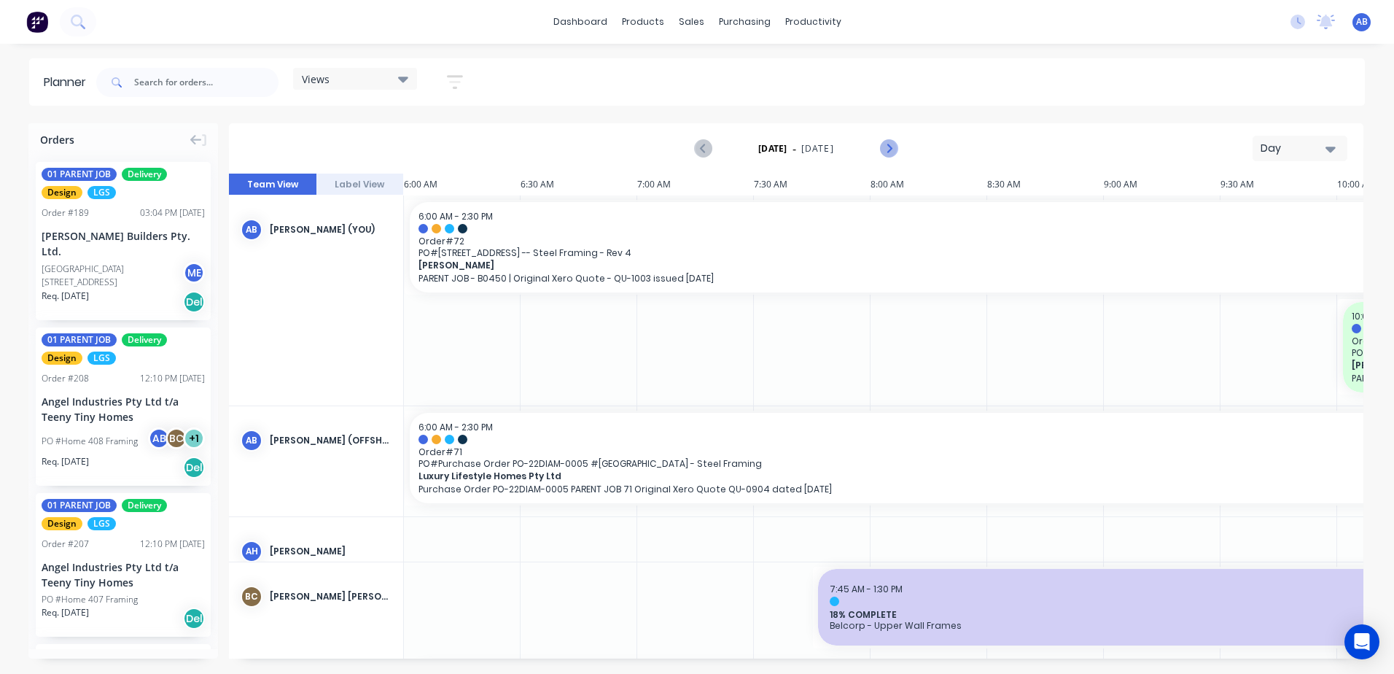
click at [891, 151] on icon "Next page" at bounding box center [888, 148] width 17 height 17
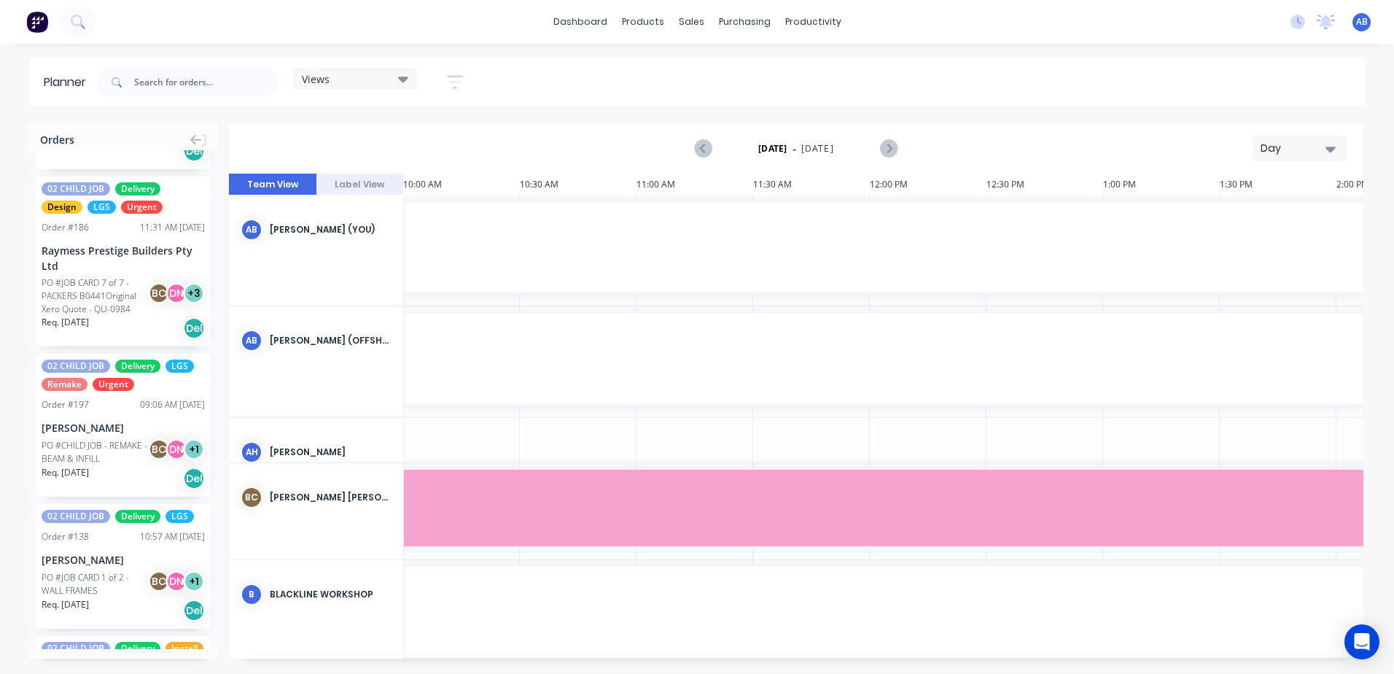
scroll to position [2187, 0]
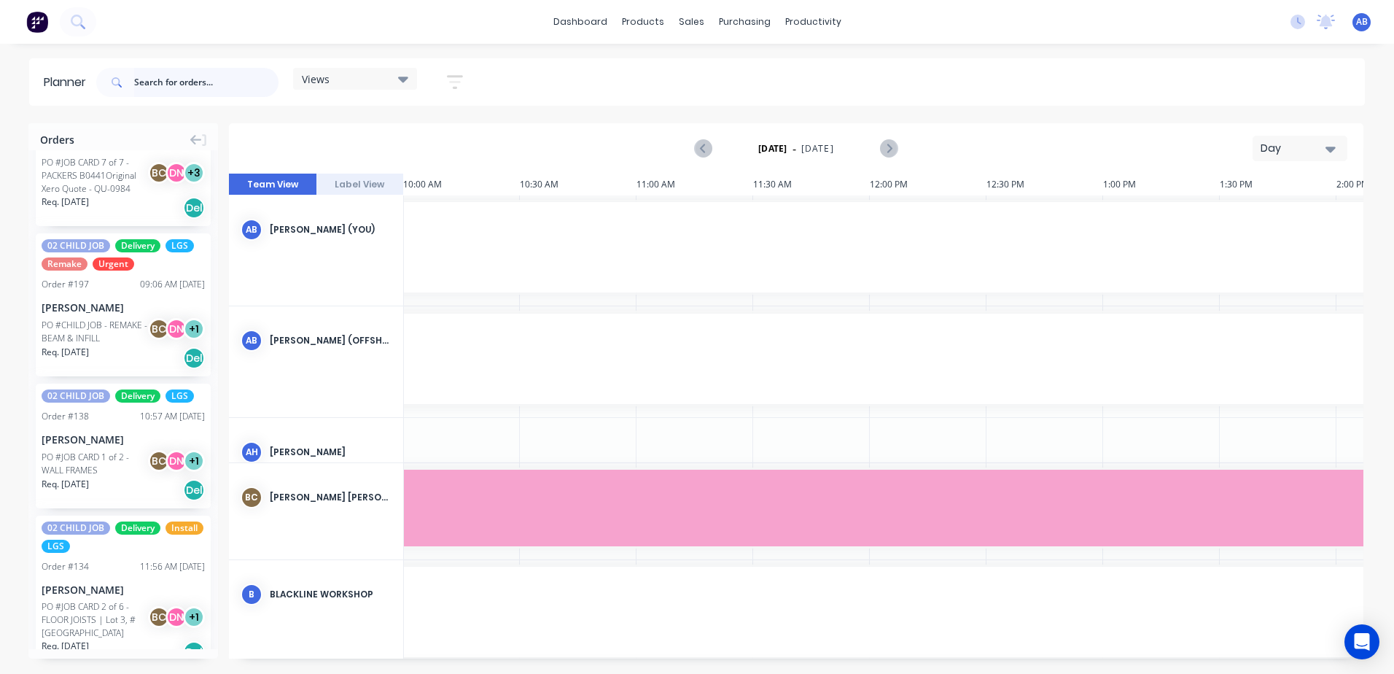
click at [162, 86] on input "text" at bounding box center [206, 82] width 144 height 29
type input "450"
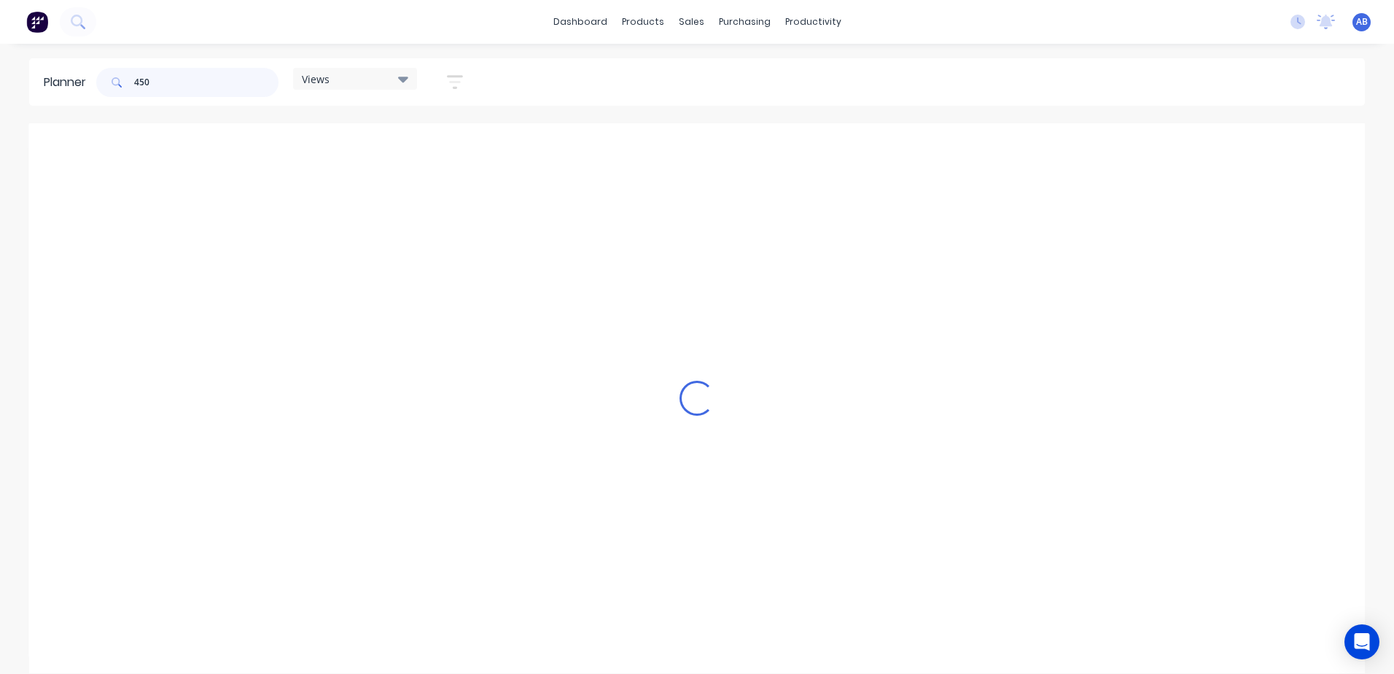
click at [190, 88] on input "450" at bounding box center [206, 82] width 144 height 29
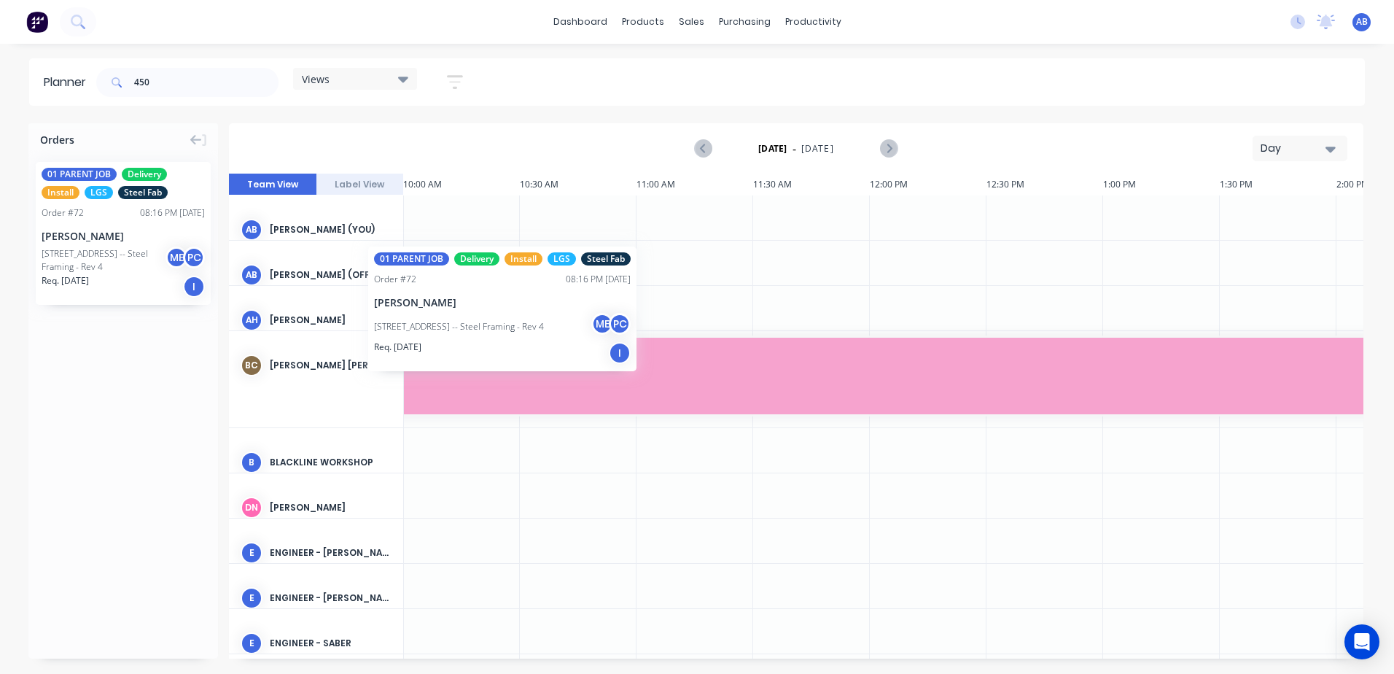
scroll to position [0, 930]
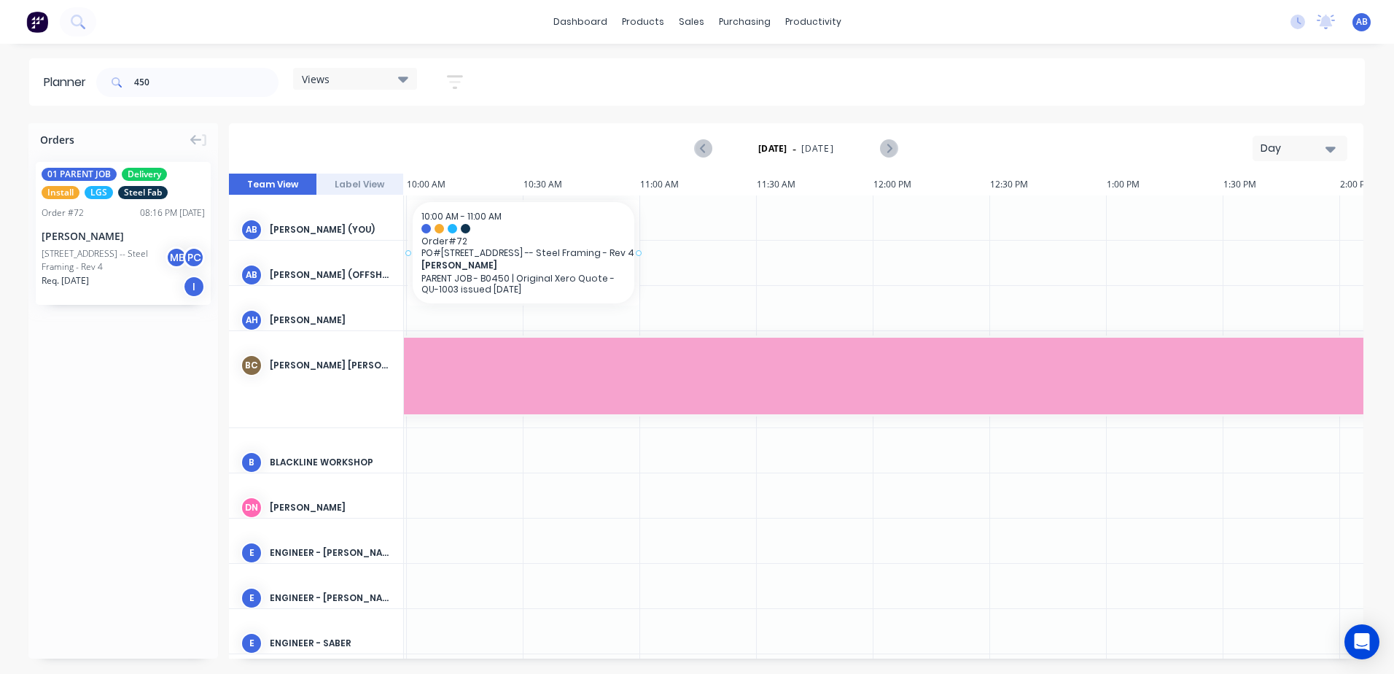
drag, startPoint x: 114, startPoint y: 241, endPoint x: 507, endPoint y: 218, distance: 393.6
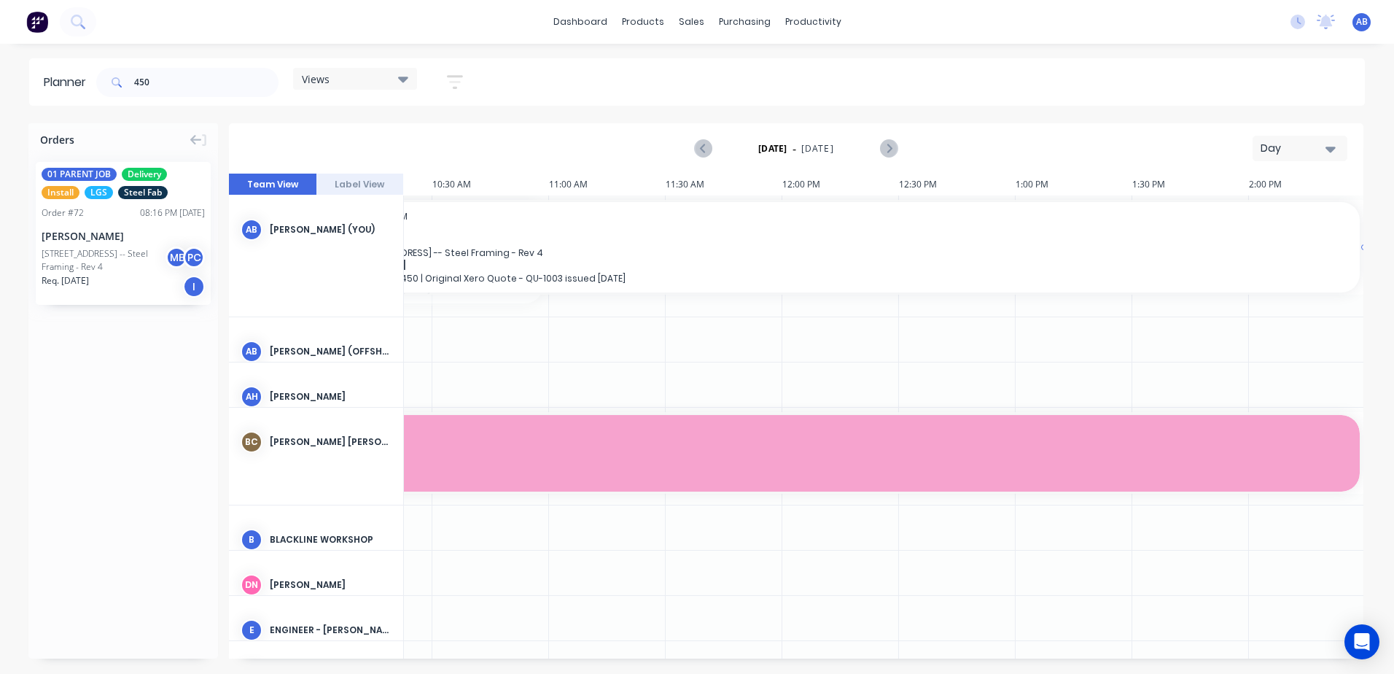
scroll to position [0, 1029]
drag, startPoint x: 639, startPoint y: 251, endPoint x: 1357, endPoint y: 279, distance: 718.7
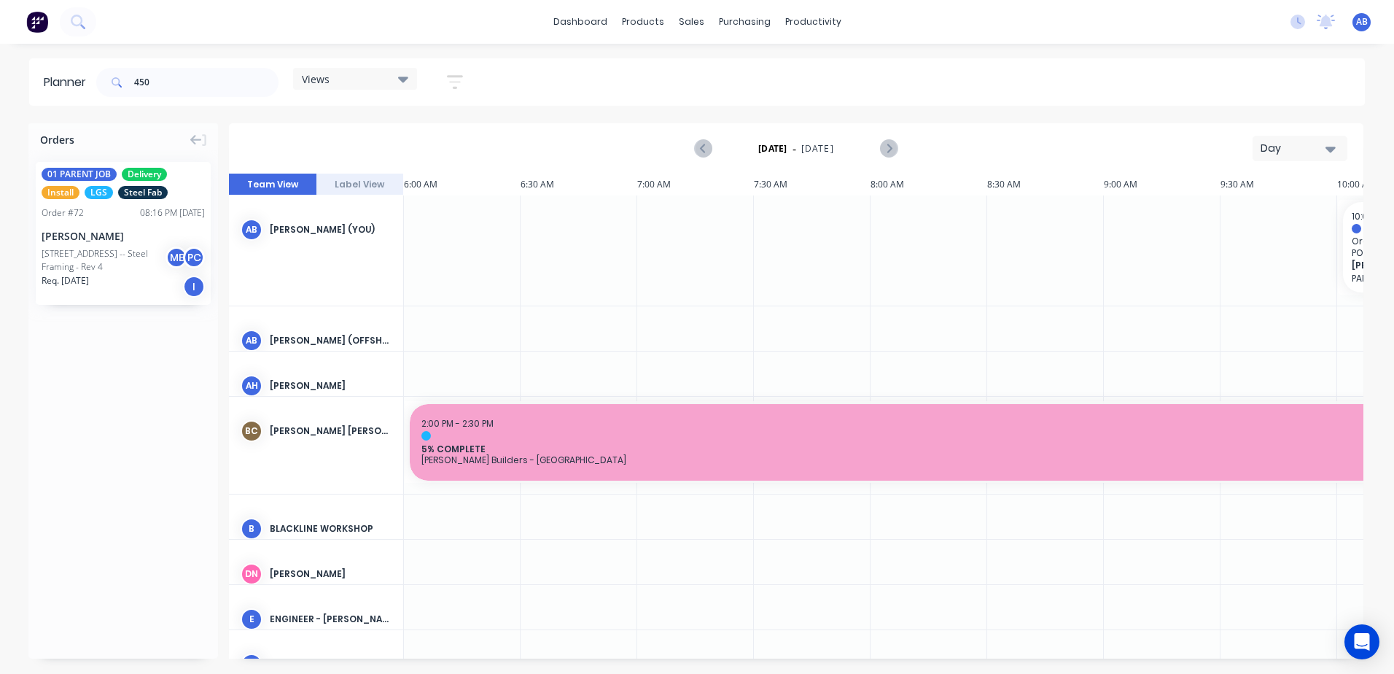
scroll to position [0, 64]
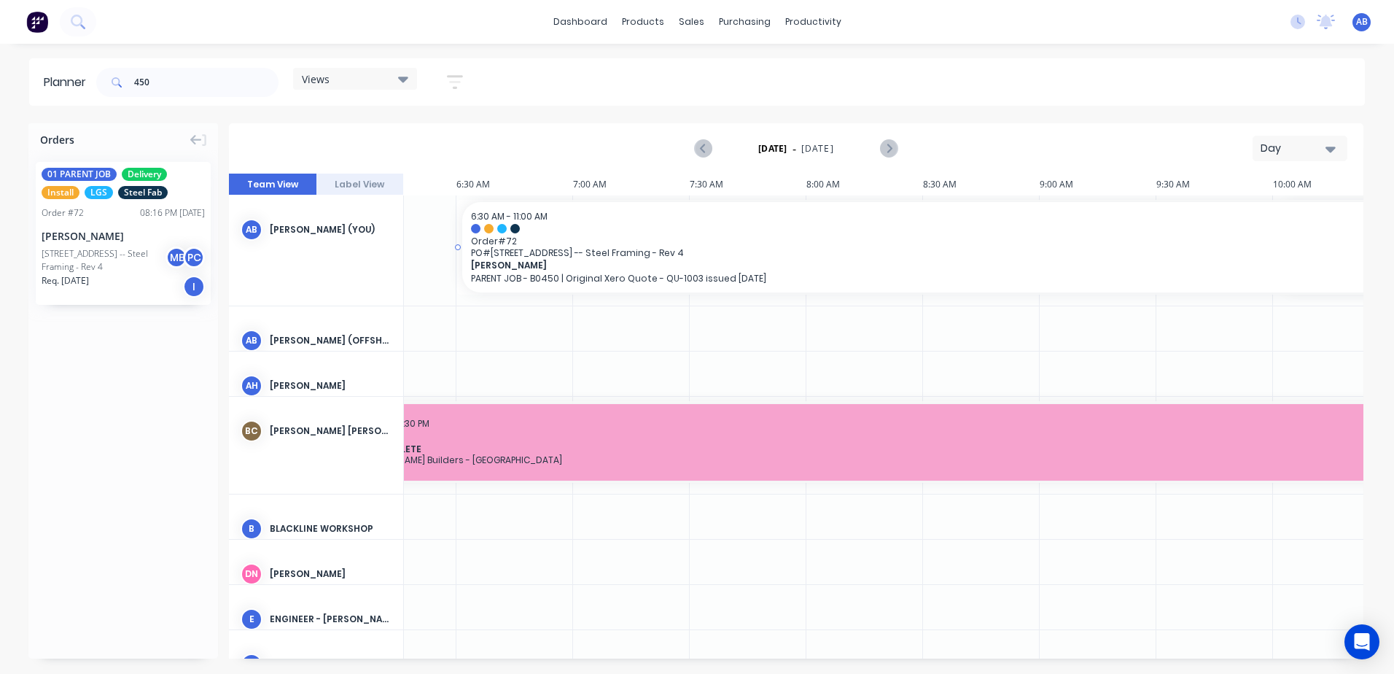
drag, startPoint x: 1310, startPoint y: 255, endPoint x: 501, endPoint y: 249, distance: 809.2
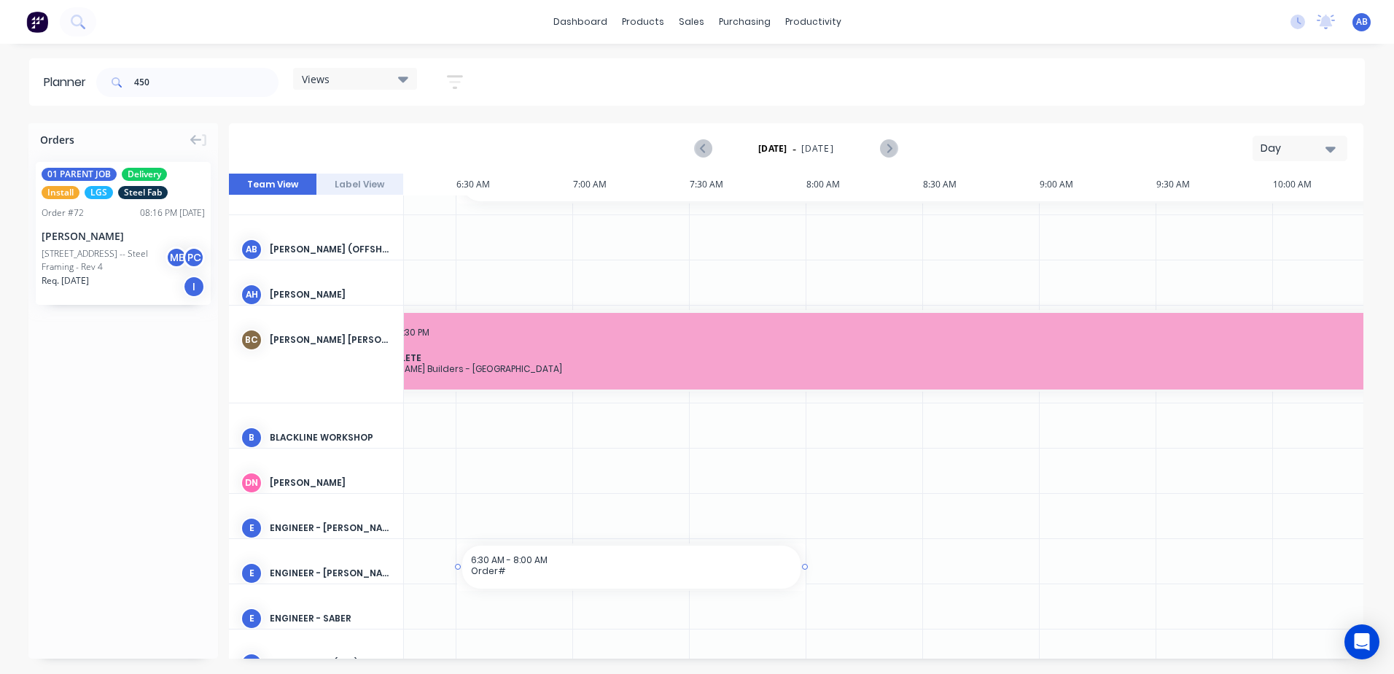
drag, startPoint x: 566, startPoint y: 652, endPoint x: 823, endPoint y: 698, distance: 260.7
click at [823, 673] on html "dashboard products sales purchasing productivity dashboard products Product Cat…" at bounding box center [697, 337] width 1394 height 674
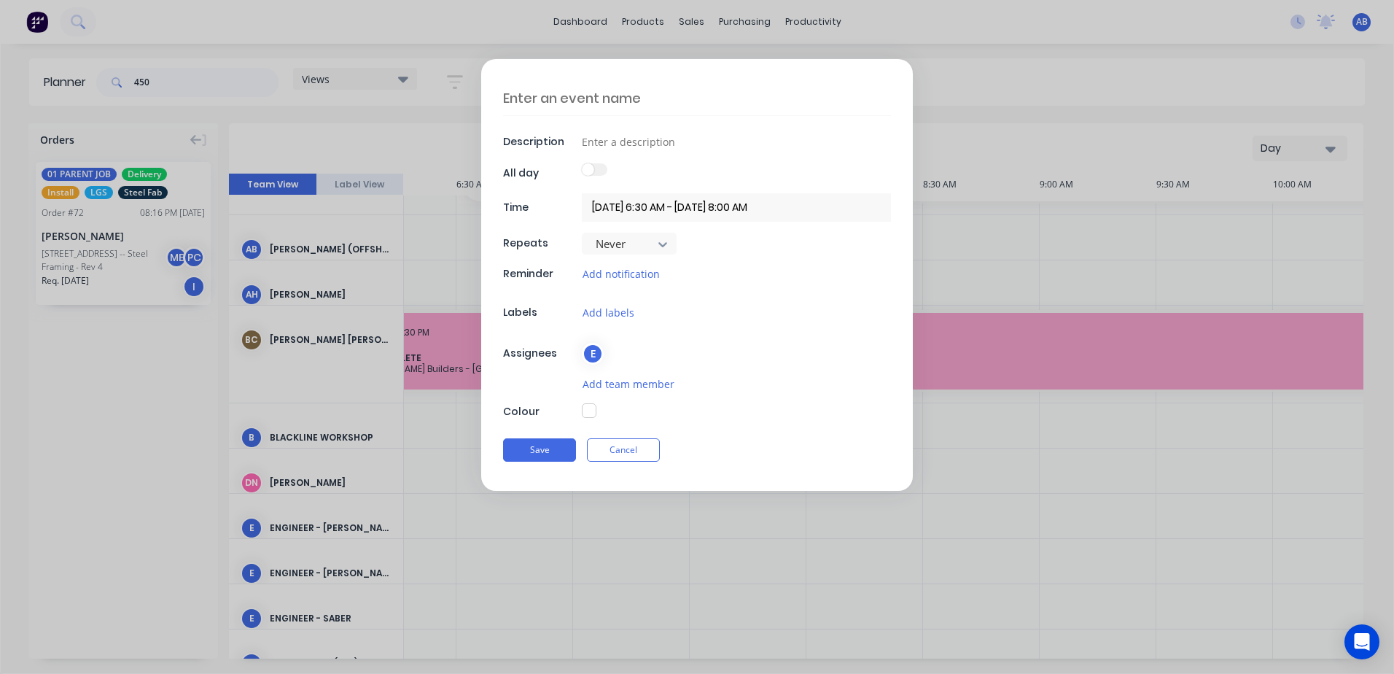
scroll to position [106, 64]
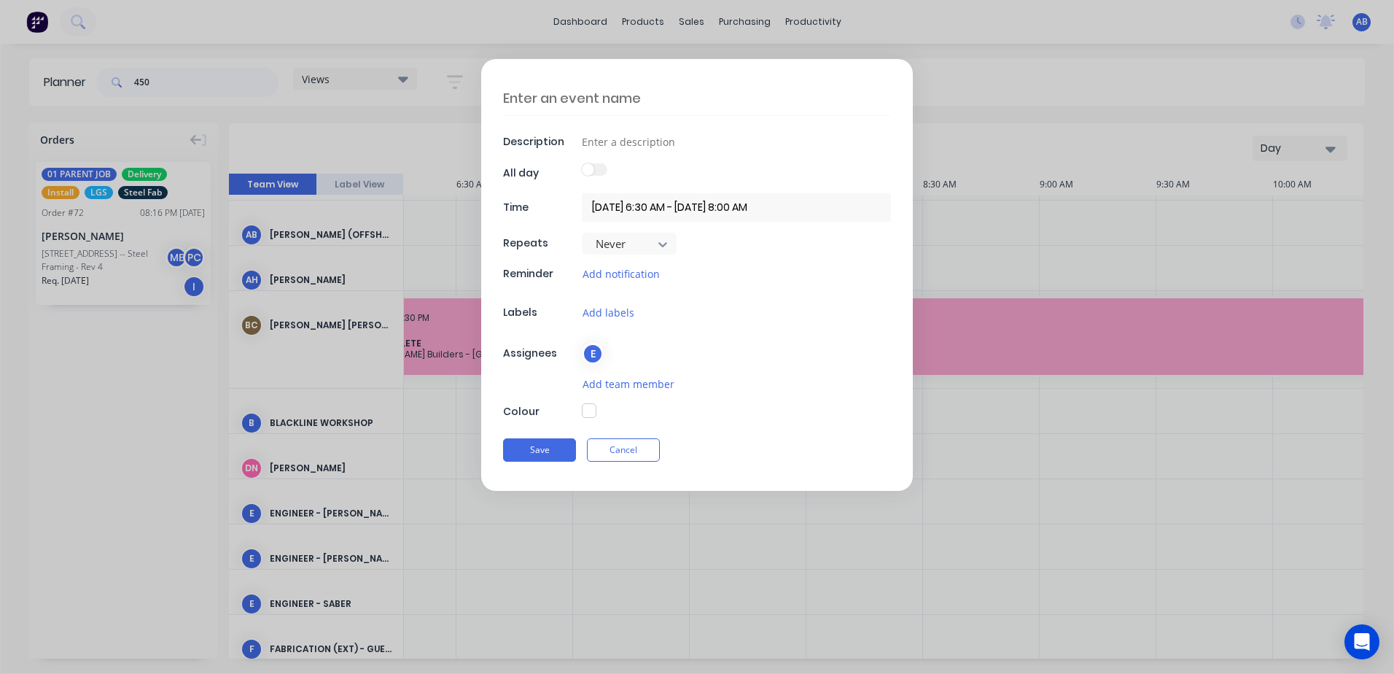
drag, startPoint x: 620, startPoint y: 447, endPoint x: 635, endPoint y: 420, distance: 31.0
click at [620, 448] on button "Cancel" at bounding box center [623, 449] width 73 height 23
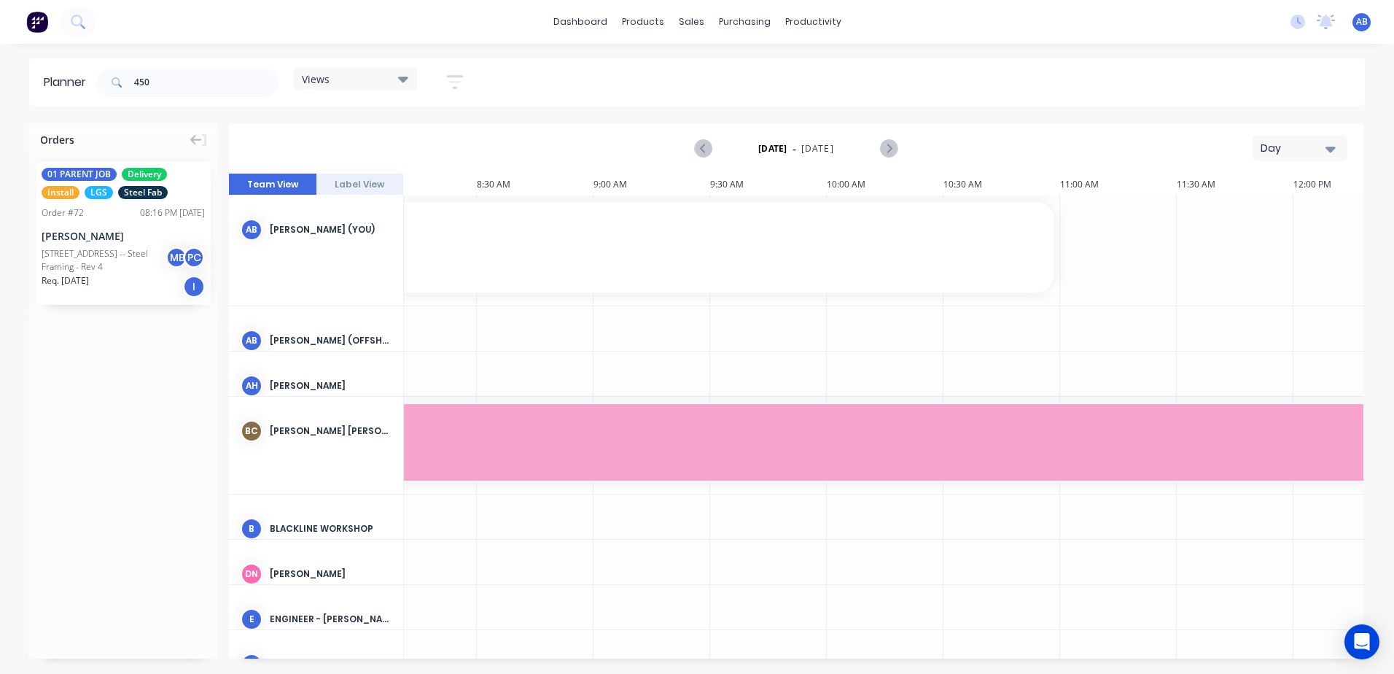
scroll to position [0, 512]
drag, startPoint x: 1057, startPoint y: 246, endPoint x: 692, endPoint y: 256, distance: 365.4
drag, startPoint x: 1074, startPoint y: 246, endPoint x: 1395, endPoint y: 262, distance: 321.9
click at [1393, 262] on html "dashboard products sales purchasing productivity dashboard products Product Cat…" at bounding box center [697, 337] width 1394 height 674
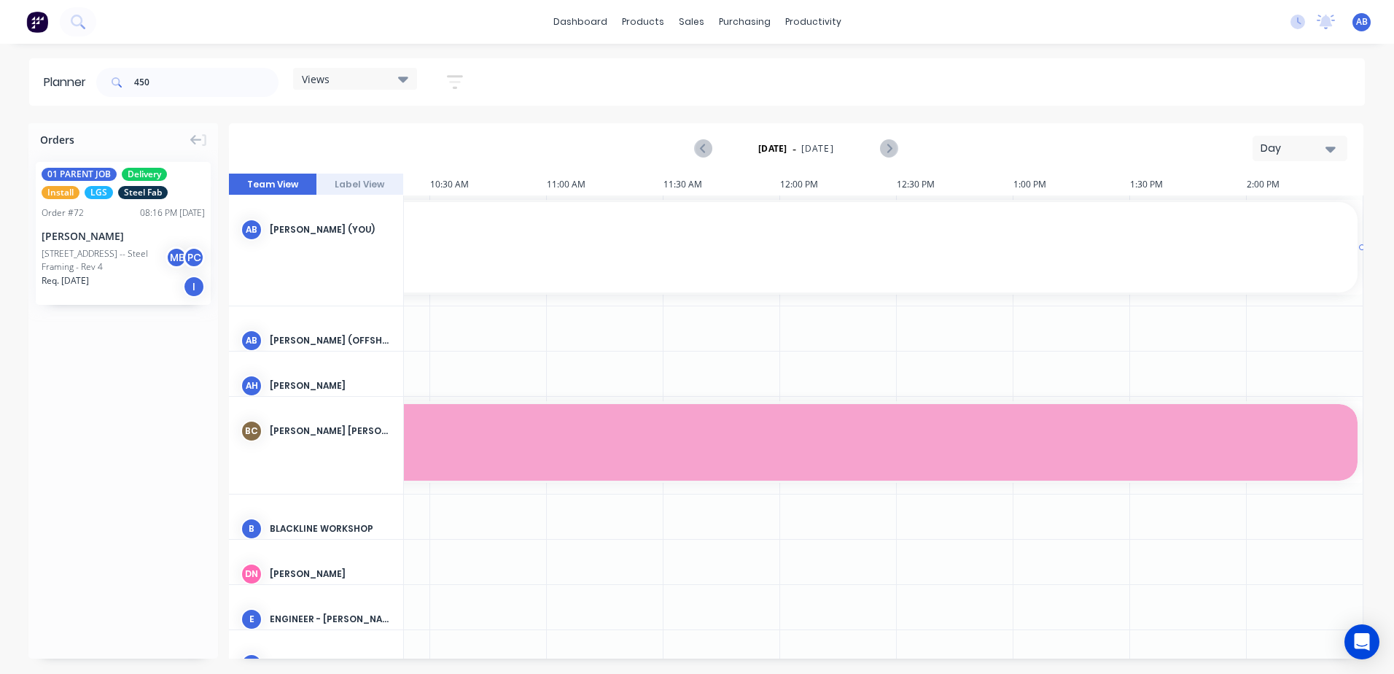
drag, startPoint x: 1355, startPoint y: 243, endPoint x: 1396, endPoint y: 255, distance: 43.2
click at [1393, 255] on html "dashboard products sales purchasing productivity dashboard products Product Cat…" at bounding box center [697, 337] width 1394 height 674
click at [532, 87] on div "450 Views Save new view None (Default) edit DESIGN TEAM (INTERNAL) edit ENGINEE…" at bounding box center [728, 83] width 1271 height 44
click at [109, 443] on div "Orders 01 PARENT JOB Delivery Install LGS Steel Fab Order # 72 08:16 PM [DATE][…" at bounding box center [123, 390] width 190 height 535
click at [704, 144] on icon "Previous page" at bounding box center [703, 148] width 17 height 17
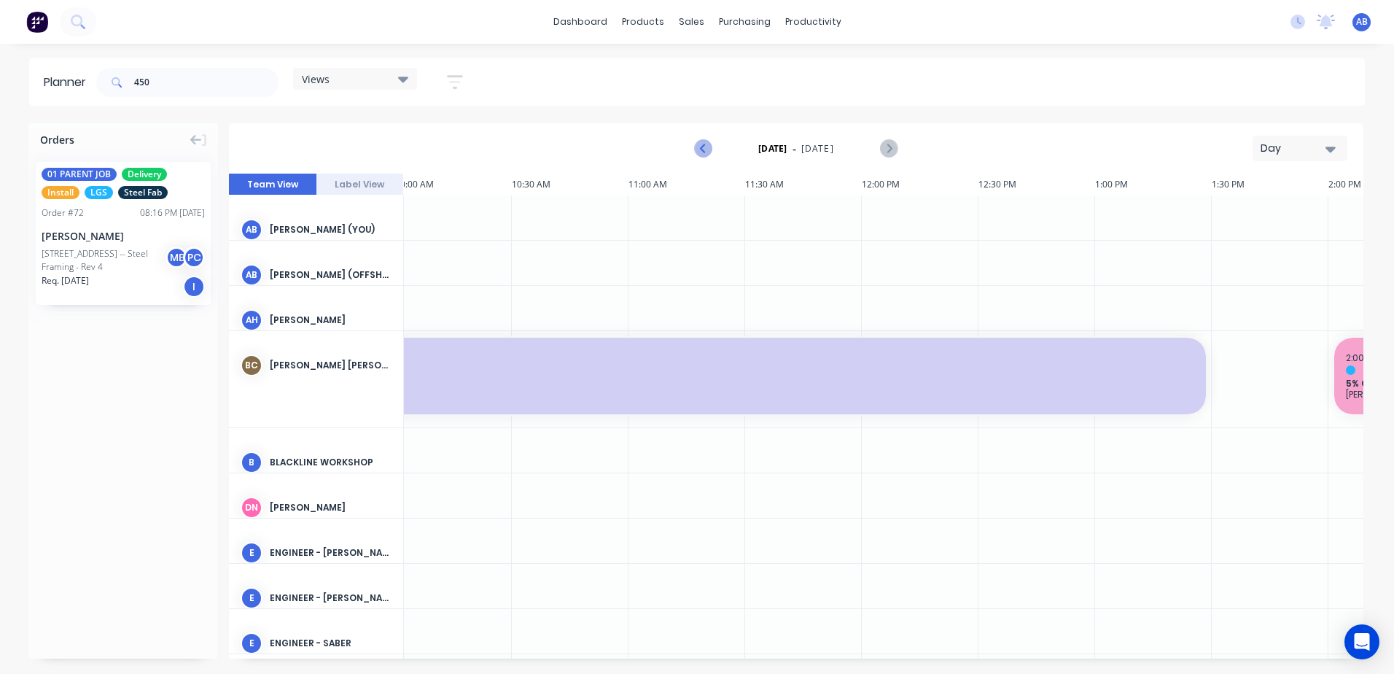
scroll to position [0, 934]
click at [704, 144] on icon "Previous page" at bounding box center [703, 148] width 17 height 17
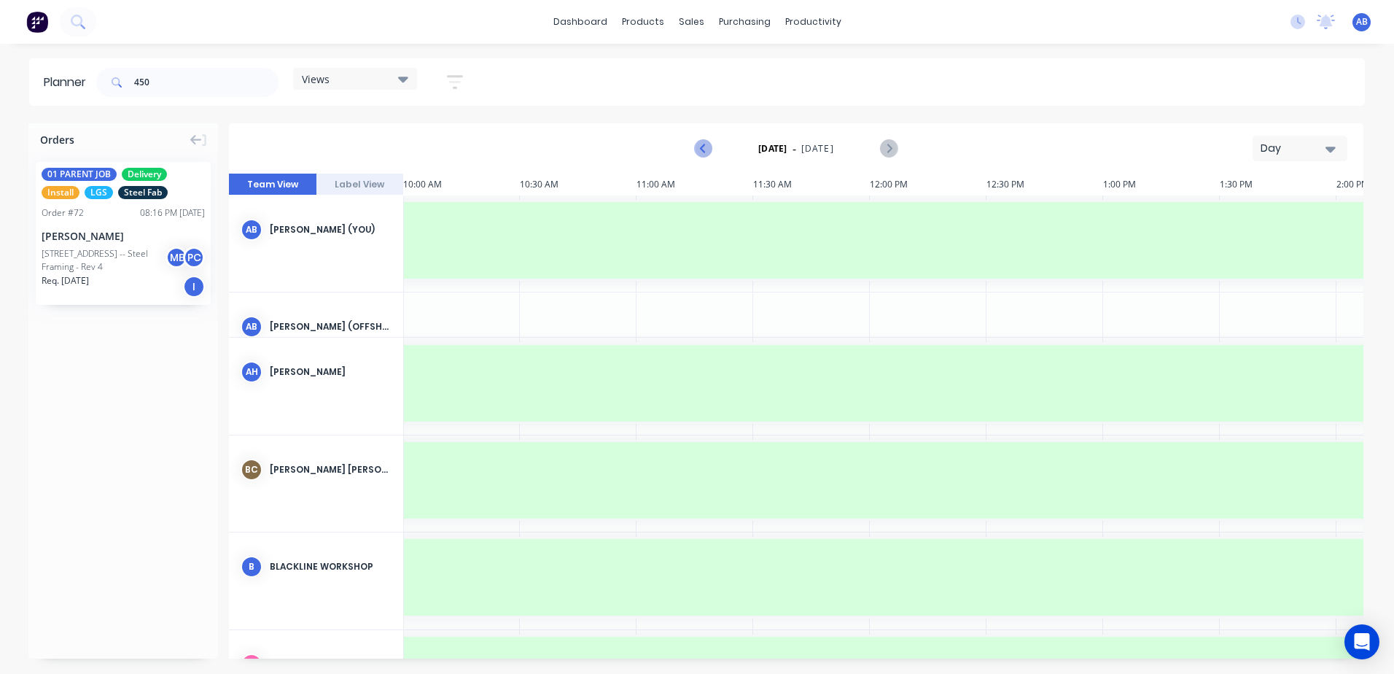
click at [704, 144] on icon "Previous page" at bounding box center [703, 148] width 17 height 17
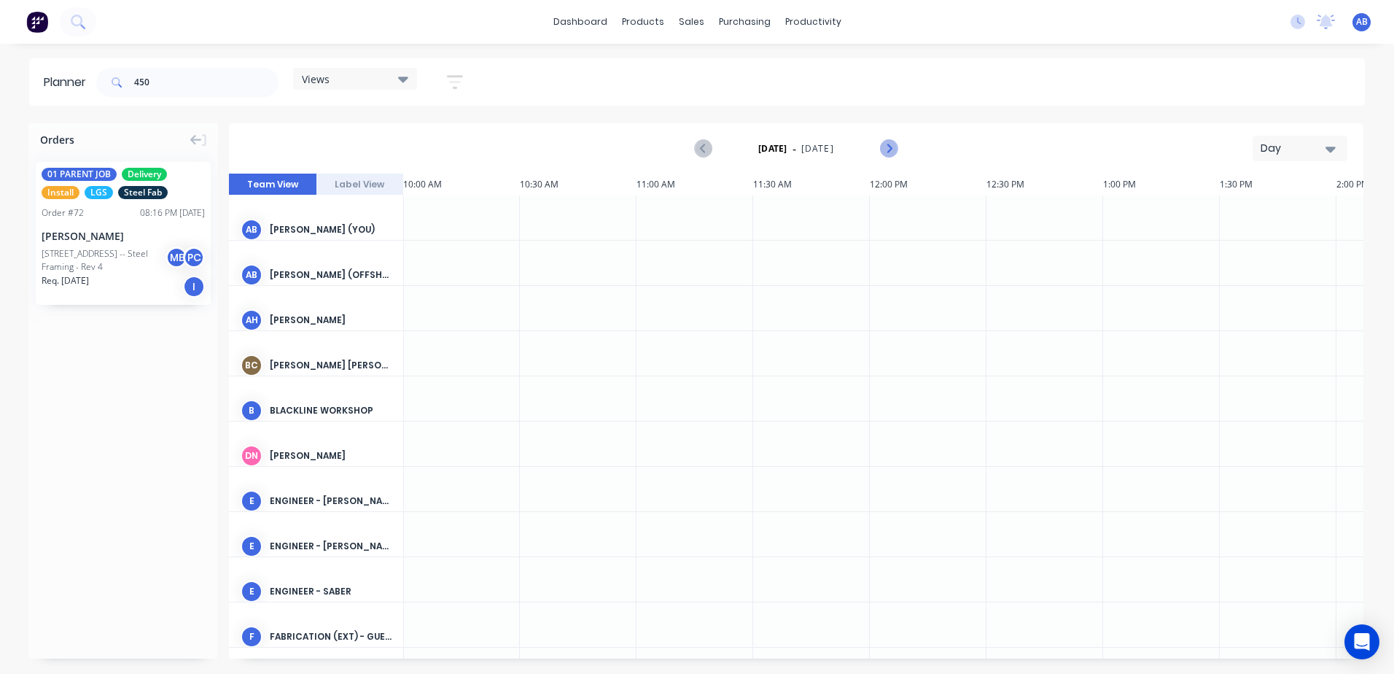
click at [882, 144] on icon "Next page" at bounding box center [888, 148] width 17 height 17
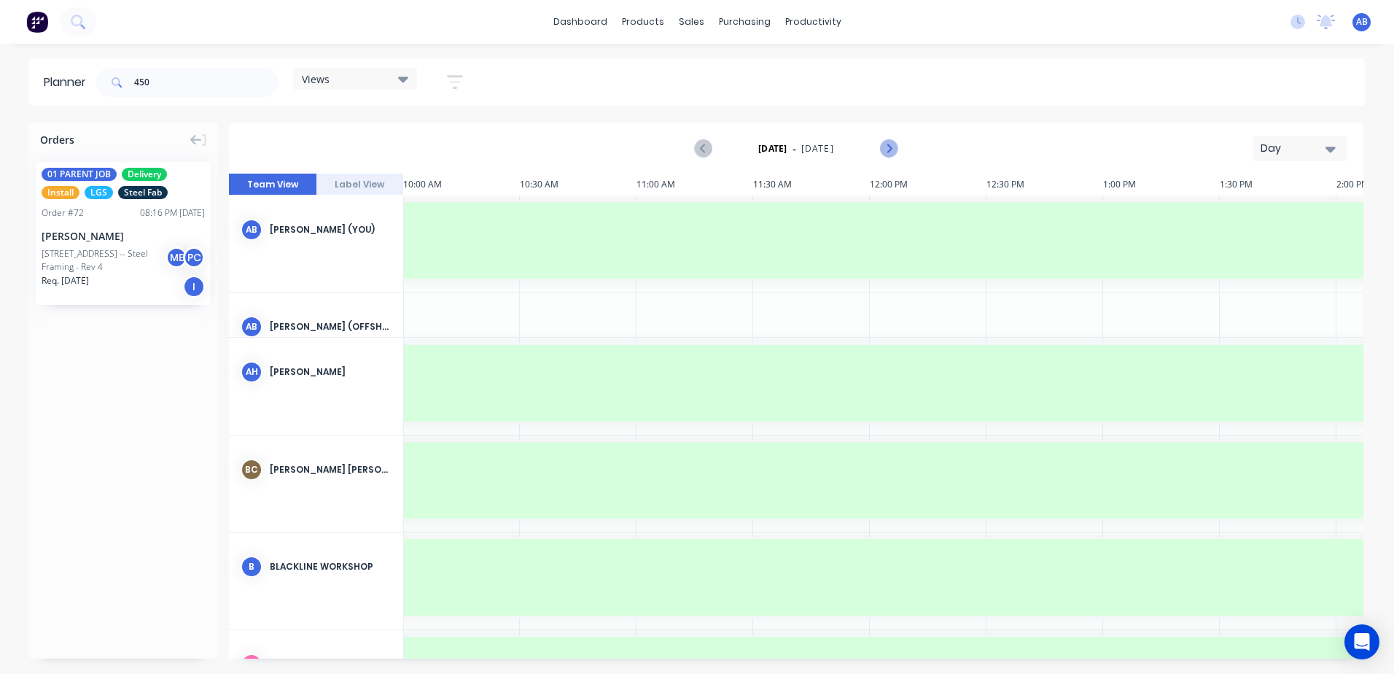
click at [899, 153] on button "Next page" at bounding box center [888, 148] width 29 height 29
